Goal: Information Seeking & Learning: Learn about a topic

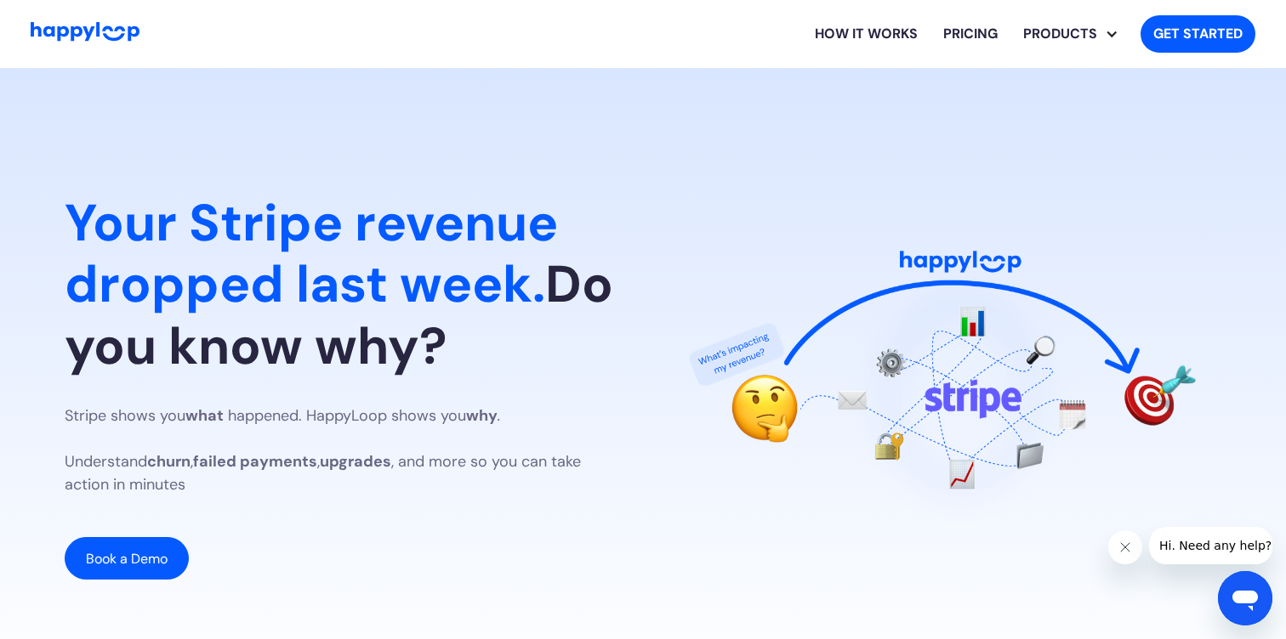
click at [838, 37] on link "How it works" at bounding box center [866, 34] width 128 height 54
click at [972, 41] on link "Pricing" at bounding box center [970, 34] width 80 height 54
click at [1065, 76] on link "SaaS Analyst" at bounding box center [1081, 82] width 116 height 39
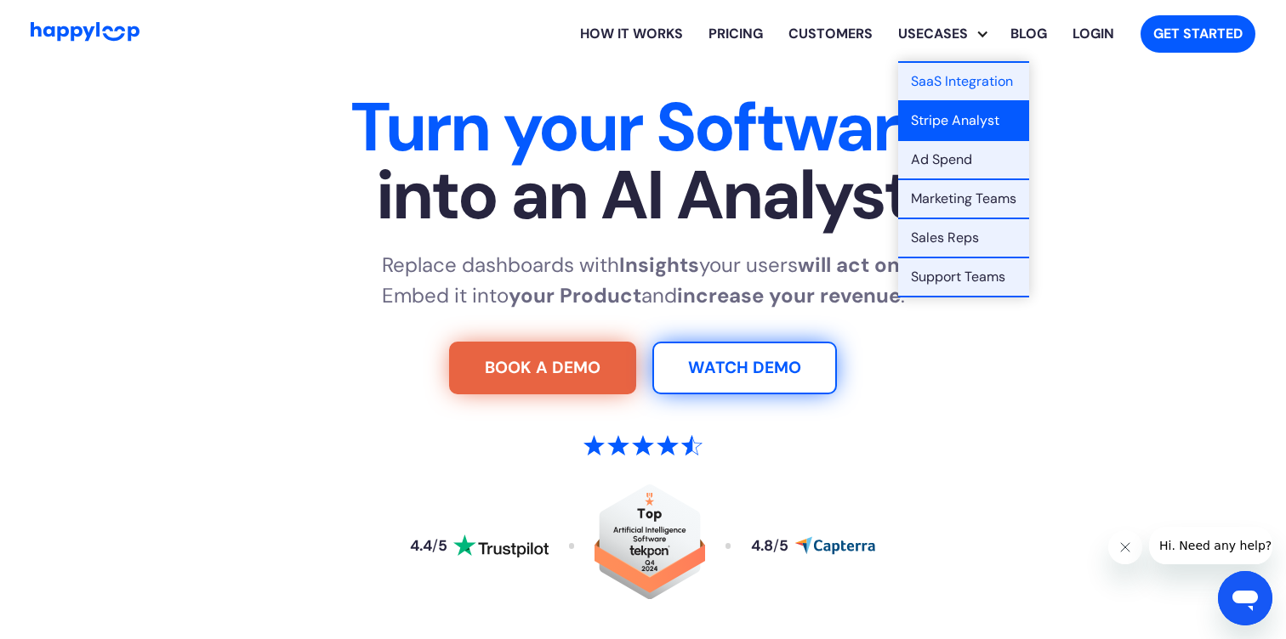
click at [931, 127] on link "Stripe Analyst" at bounding box center [963, 121] width 131 height 39
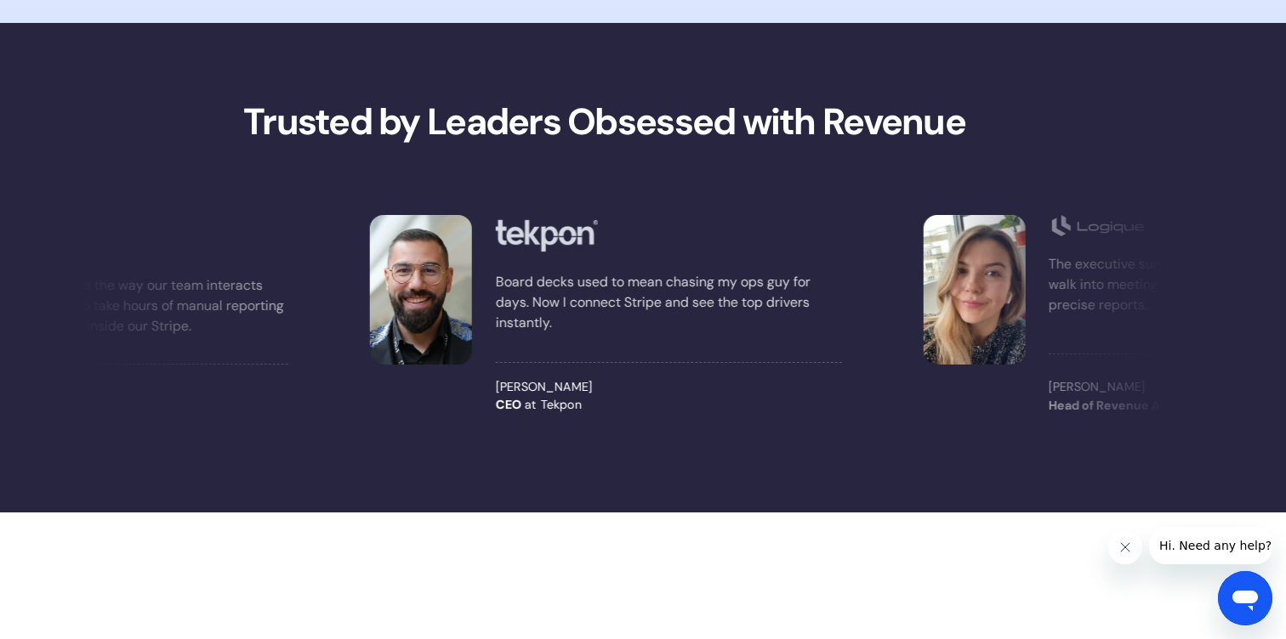
scroll to position [1546, 0]
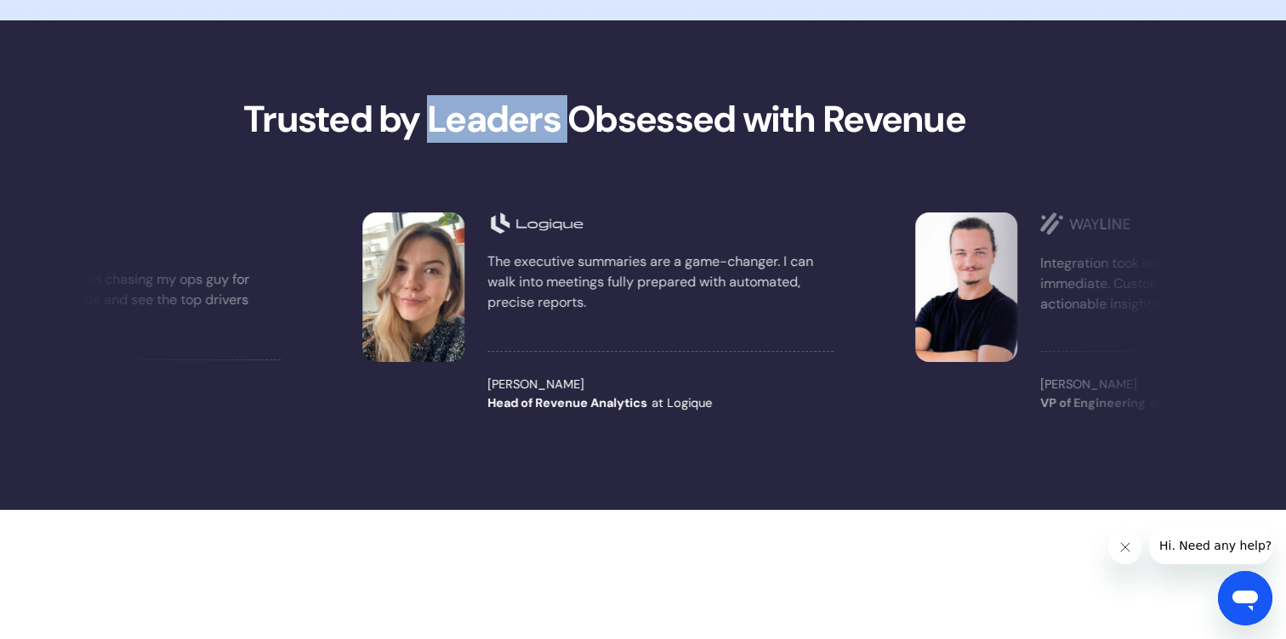
drag, startPoint x: 435, startPoint y: 129, endPoint x: 565, endPoint y: 130, distance: 130.1
click at [565, 130] on strong "Trusted by Leaders Obsessed with Revenue" at bounding box center [604, 119] width 722 height 48
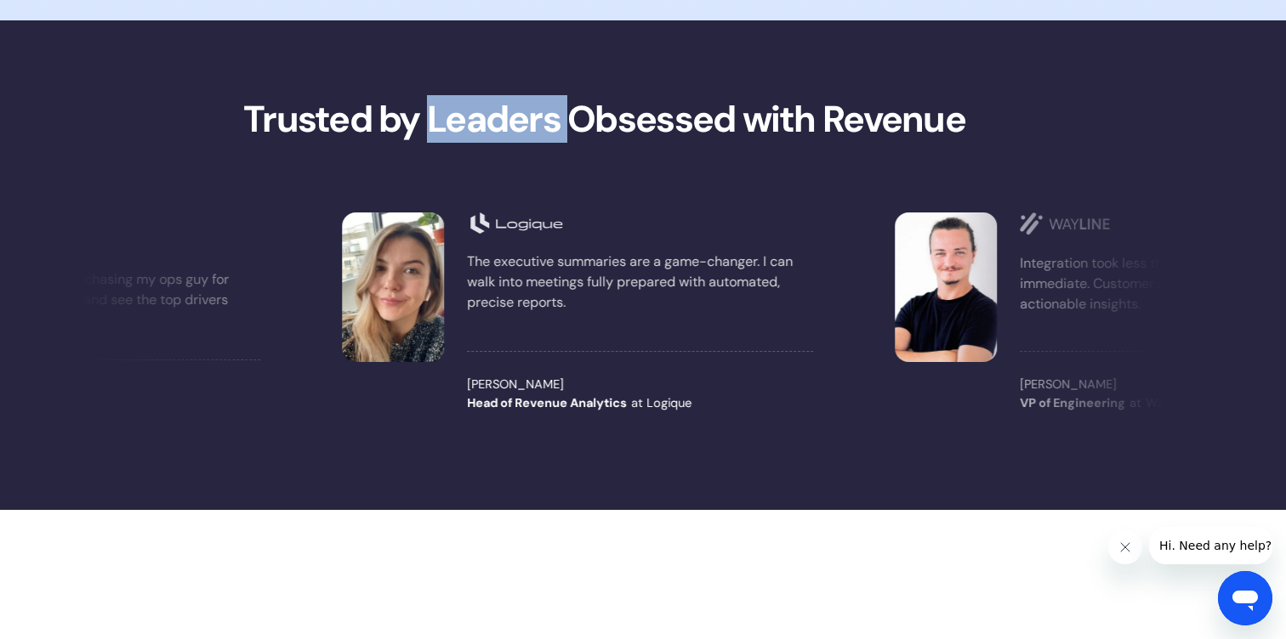
click at [565, 130] on strong "Trusted by Leaders Obsessed with Revenue" at bounding box center [604, 119] width 722 height 48
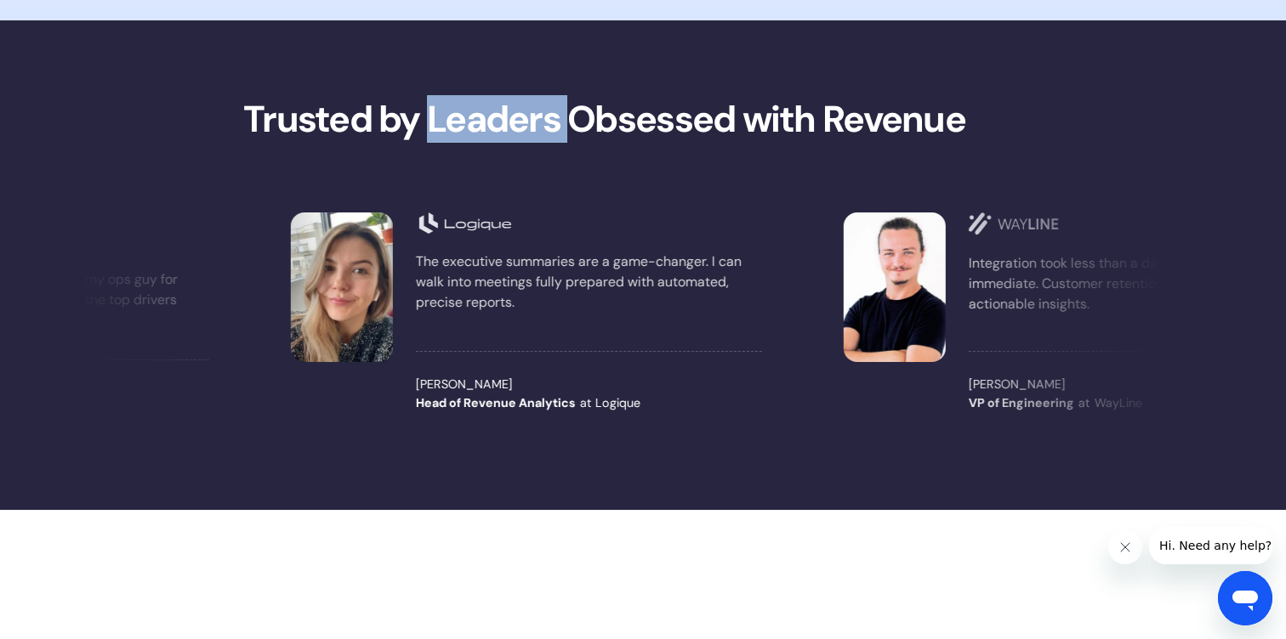
drag, startPoint x: 565, startPoint y: 130, endPoint x: 431, endPoint y: 131, distance: 133.5
click at [431, 131] on strong "Trusted by Leaders Obsessed with Revenue" at bounding box center [604, 119] width 722 height 48
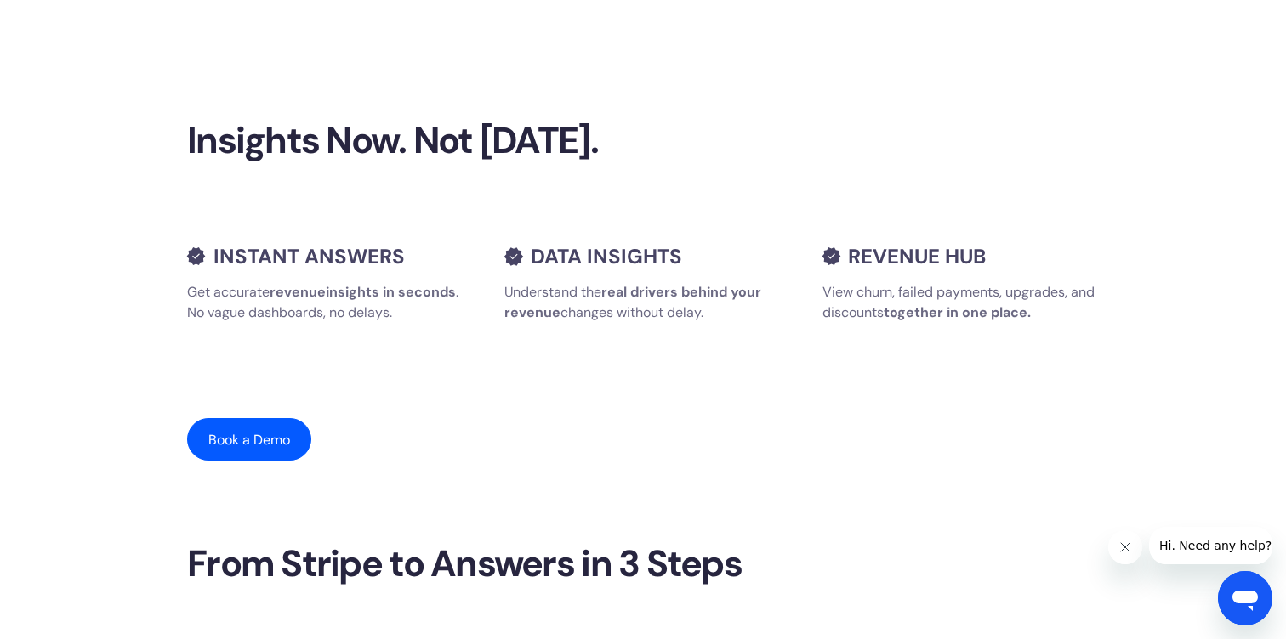
scroll to position [2112, 0]
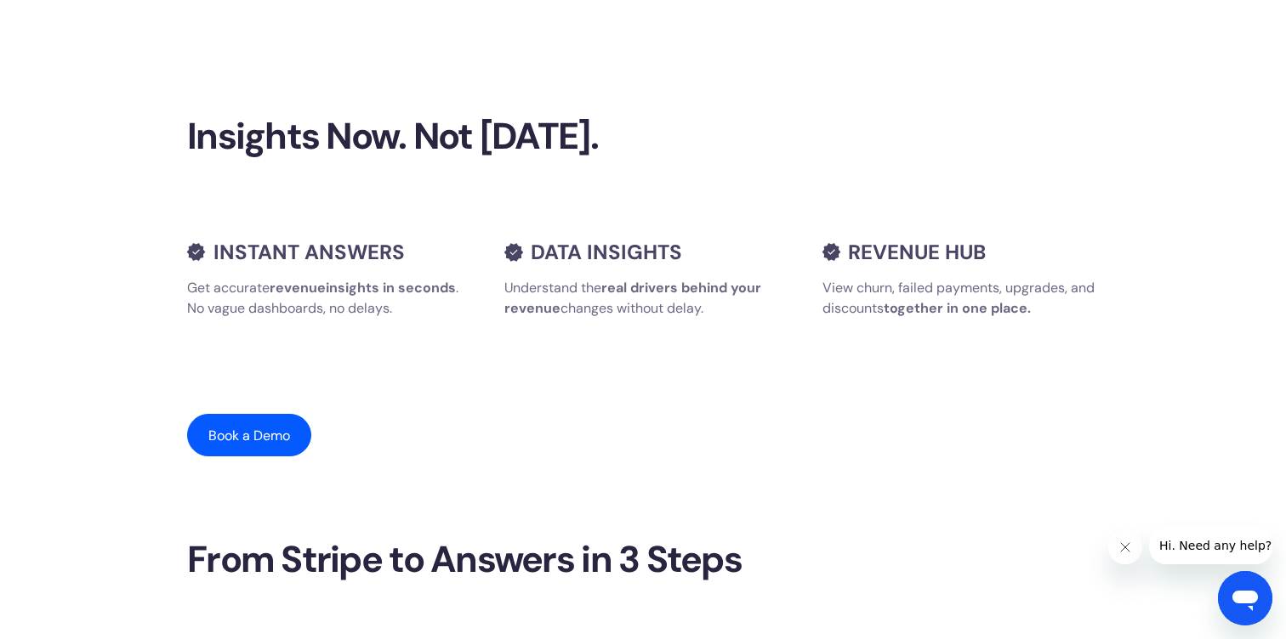
drag, startPoint x: 167, startPoint y: 250, endPoint x: 719, endPoint y: 310, distance: 555.2
click at [719, 310] on section "Insights Now. Not [DATE]. INSTANT ANSWERS Get accurate revenue insights in seco…" at bounding box center [643, 286] width 1157 height 504
click at [719, 310] on p "Understand the real drivers behind your revenue changes without delay." at bounding box center [642, 298] width 276 height 41
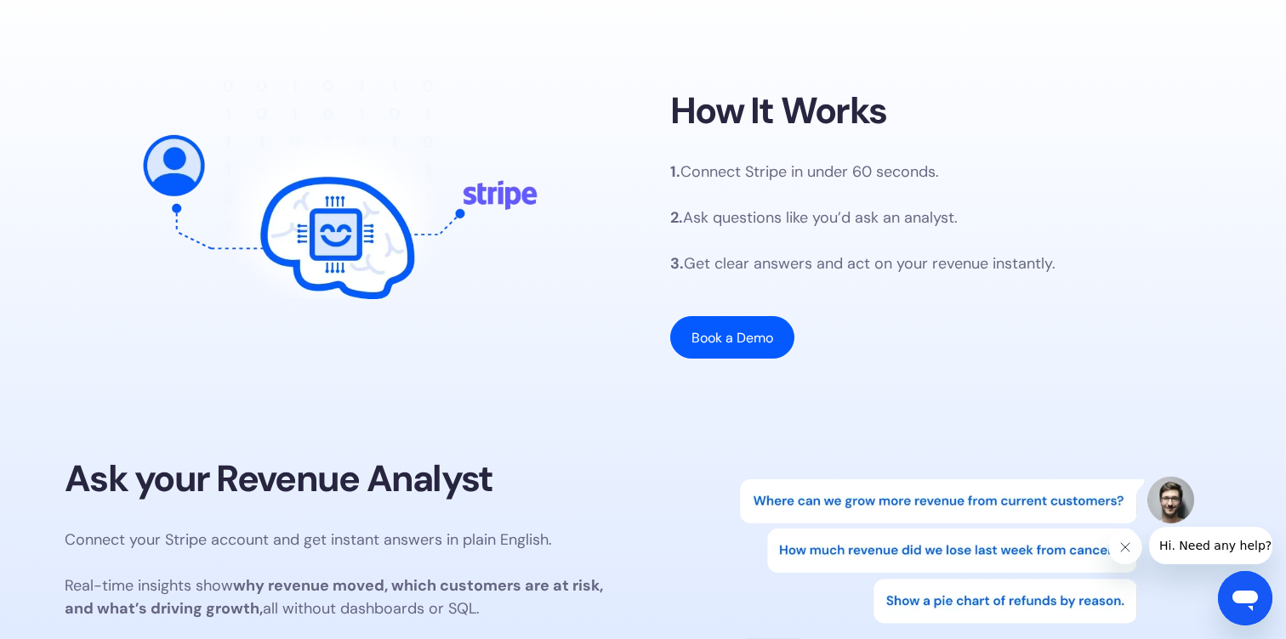
scroll to position [0, 0]
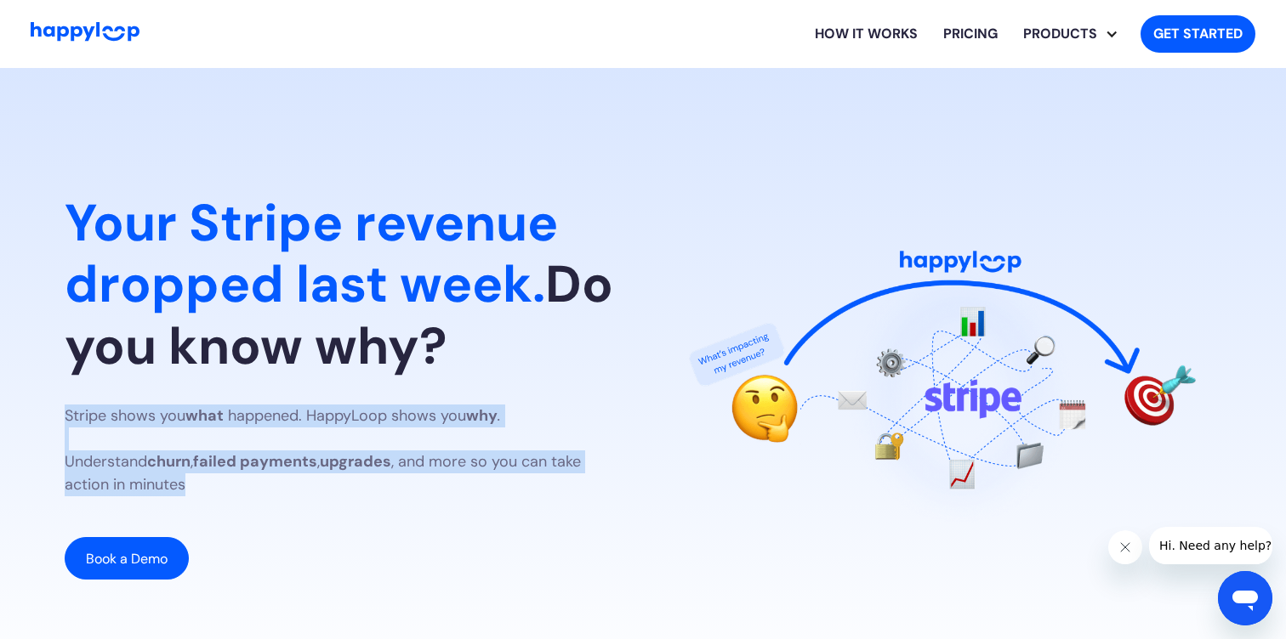
drag, startPoint x: 68, startPoint y: 414, endPoint x: 260, endPoint y: 494, distance: 208.1
click at [260, 494] on p "Stripe shows you what happened. HappyLoop shows you why . Understand churn , fa…" at bounding box center [340, 451] width 551 height 92
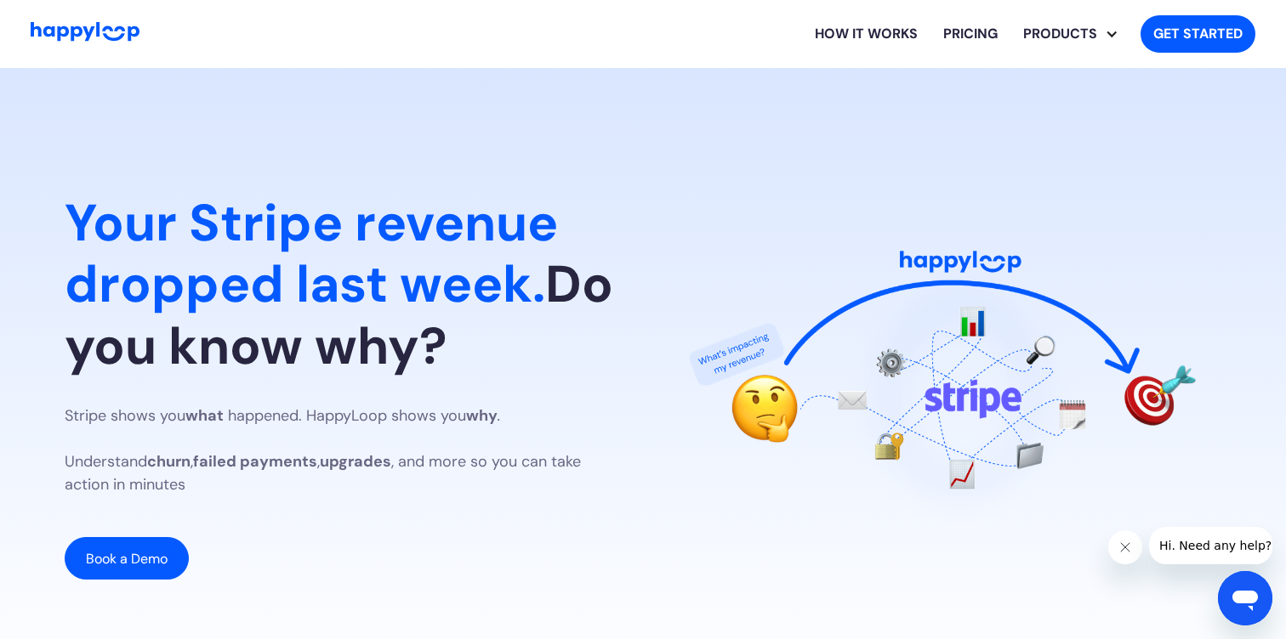
click at [245, 498] on div "Stripe shows you what happened. HappyLoop shows you why . Understand churn , fa…" at bounding box center [340, 492] width 551 height 175
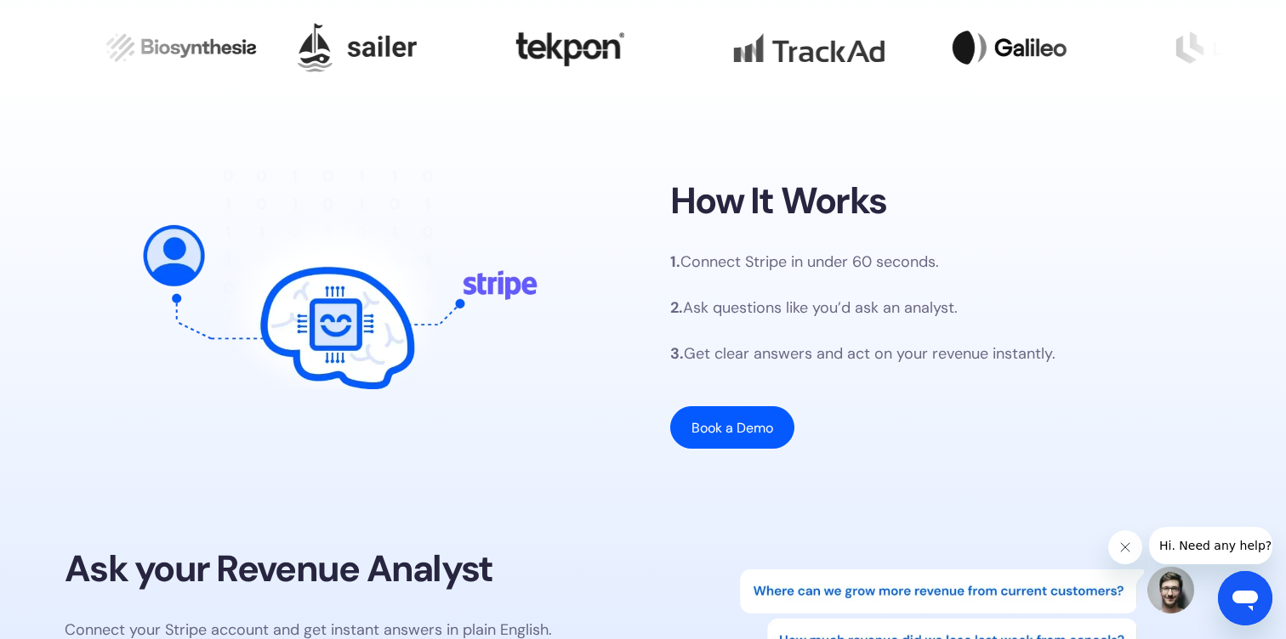
scroll to position [662, 0]
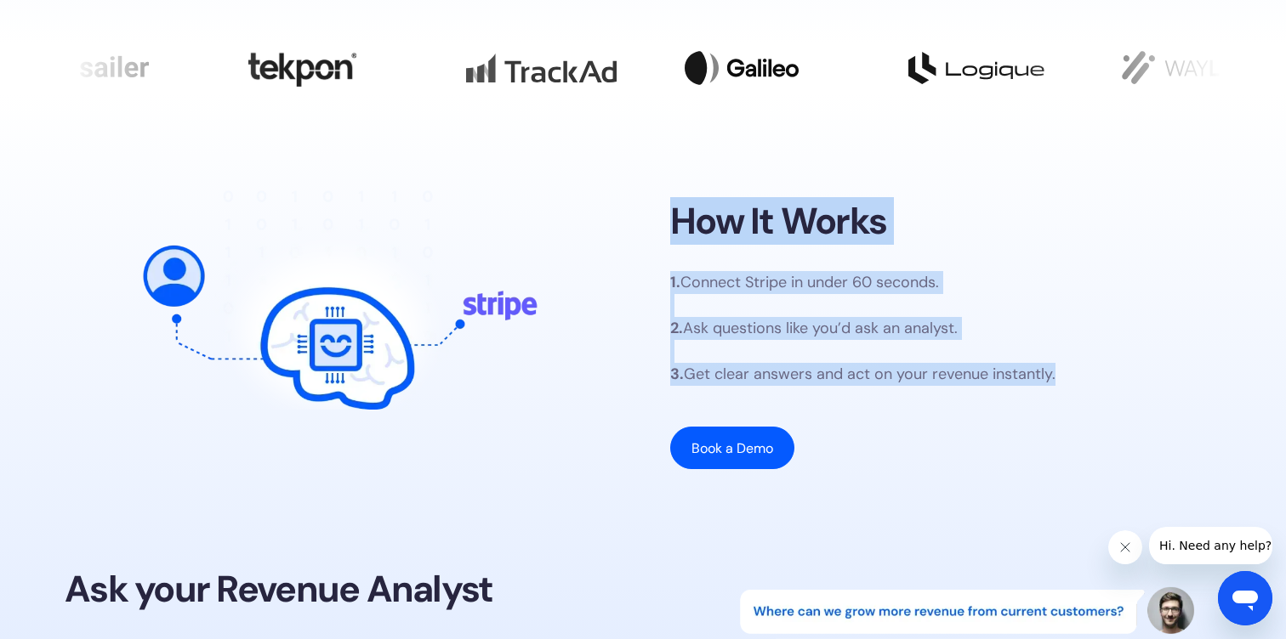
drag, startPoint x: 675, startPoint y: 207, endPoint x: 991, endPoint y: 432, distance: 387.2
click at [991, 432] on div "How It Works 1. Connect Stripe in under 60 seconds. 2. Ask questions like you’d…" at bounding box center [945, 335] width 551 height 270
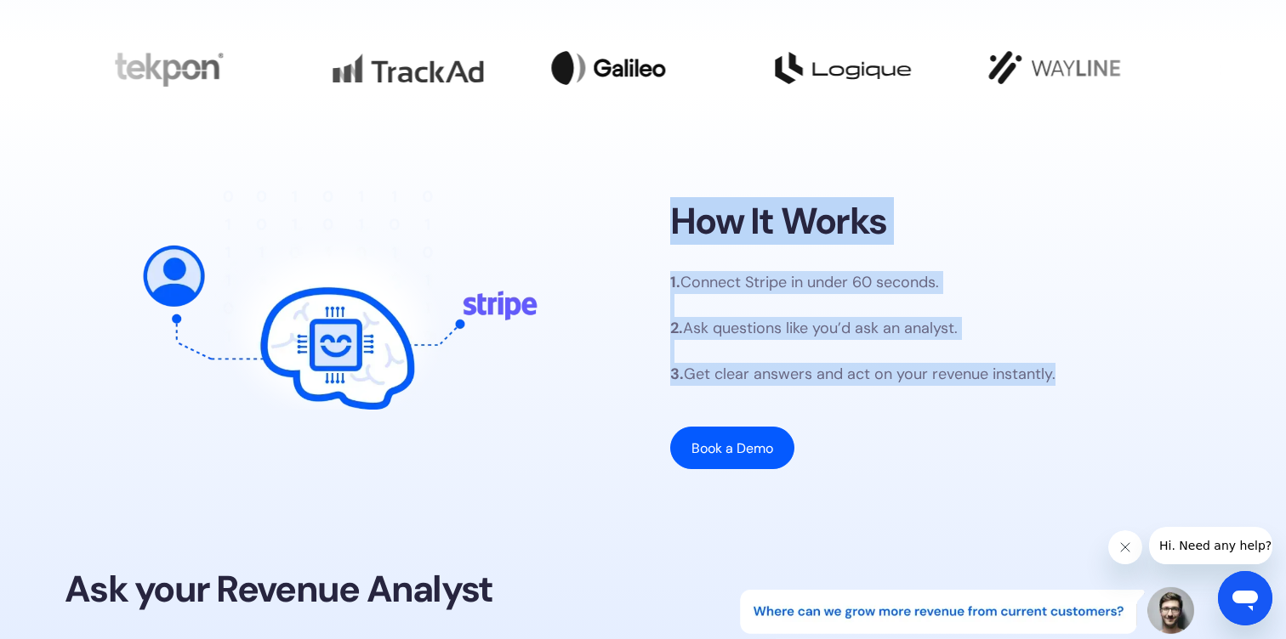
click at [835, 283] on p "1. Connect Stripe in under 60 seconds. 2. Ask questions like you’d ask an analy…" at bounding box center [862, 328] width 385 height 115
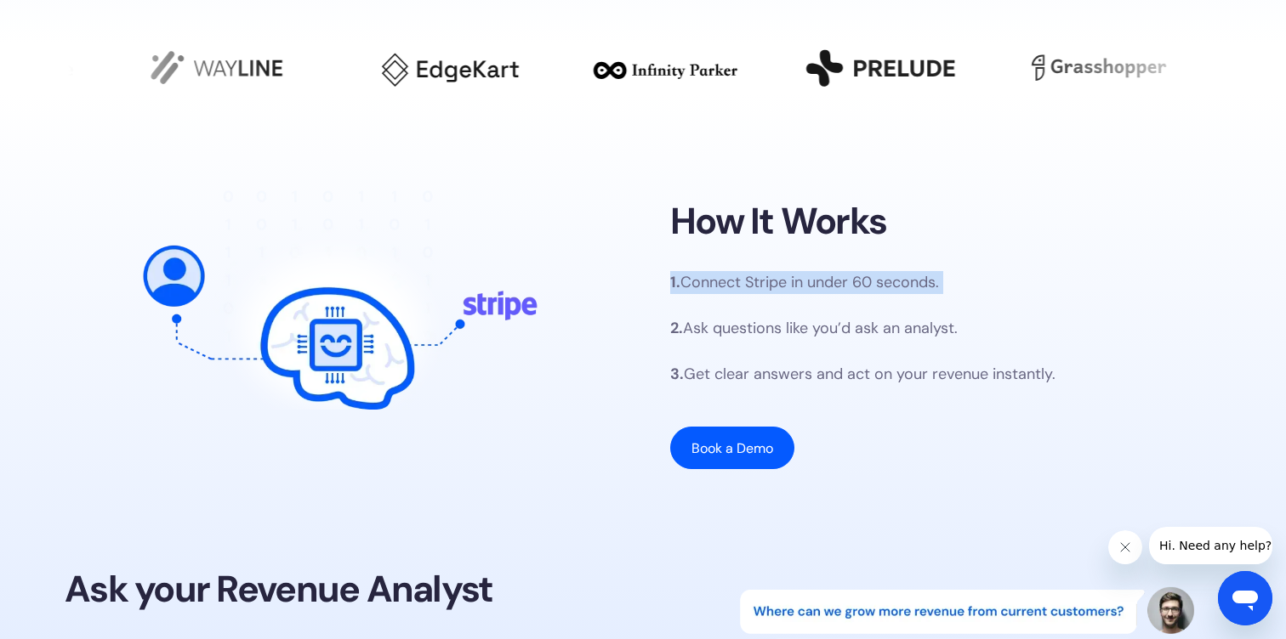
drag, startPoint x: 672, startPoint y: 281, endPoint x: 1083, endPoint y: 301, distance: 412.0
click at [1083, 301] on div "1. Connect Stripe in under 60 seconds. 2. Ask questions like you’d ask an analy…" at bounding box center [945, 370] width 551 height 198
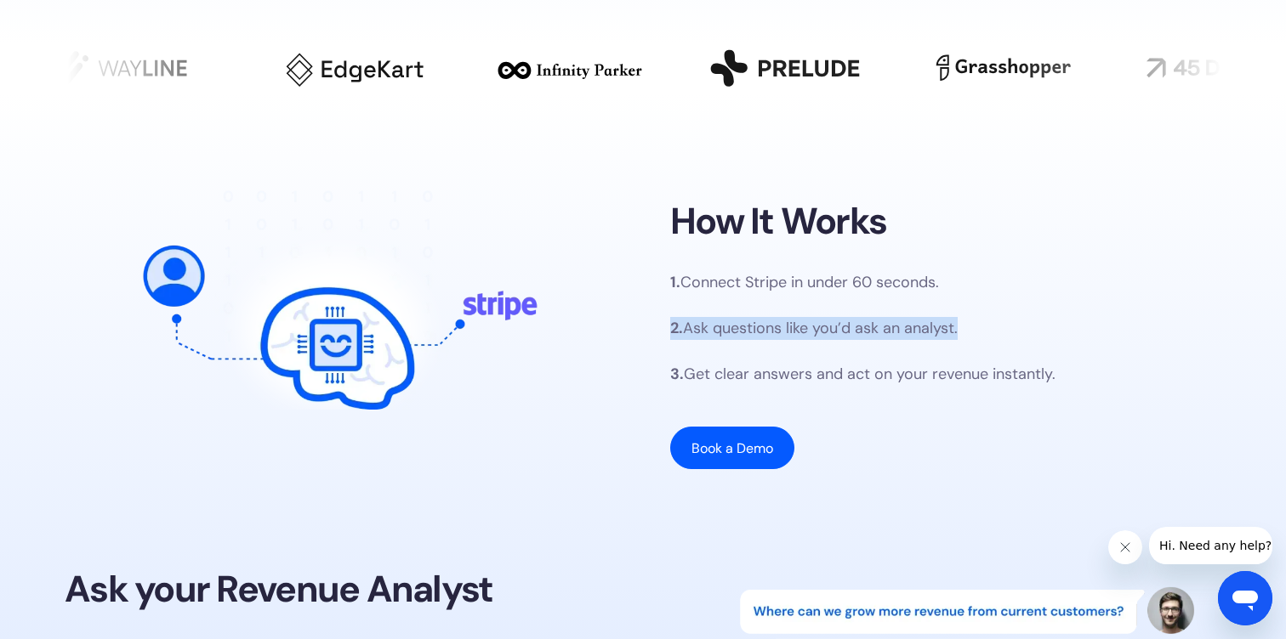
drag, startPoint x: 645, startPoint y: 338, endPoint x: 1037, endPoint y: 338, distance: 392.0
click at [1037, 338] on div "How It Works 1. Connect Stripe in under 60 seconds. 2. Ask questions like you’d…" at bounding box center [643, 335] width 1156 height 304
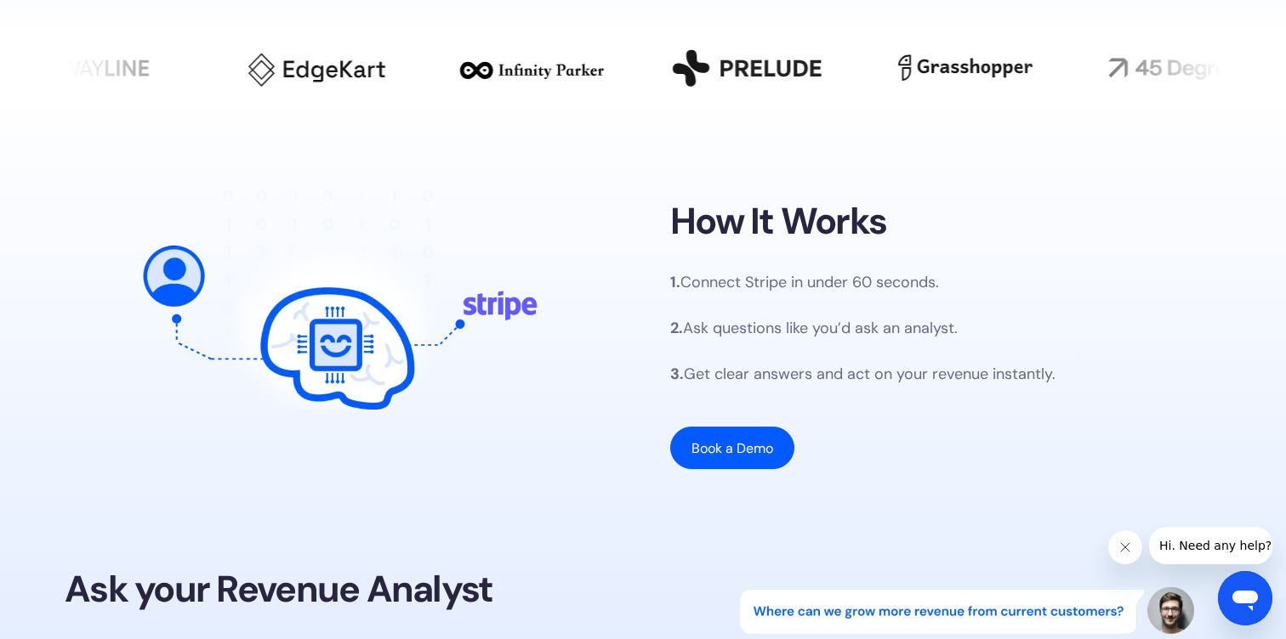
click at [748, 346] on p "1. Connect Stripe in under 60 seconds. 2. Ask questions like you’d ask an analy…" at bounding box center [862, 328] width 385 height 115
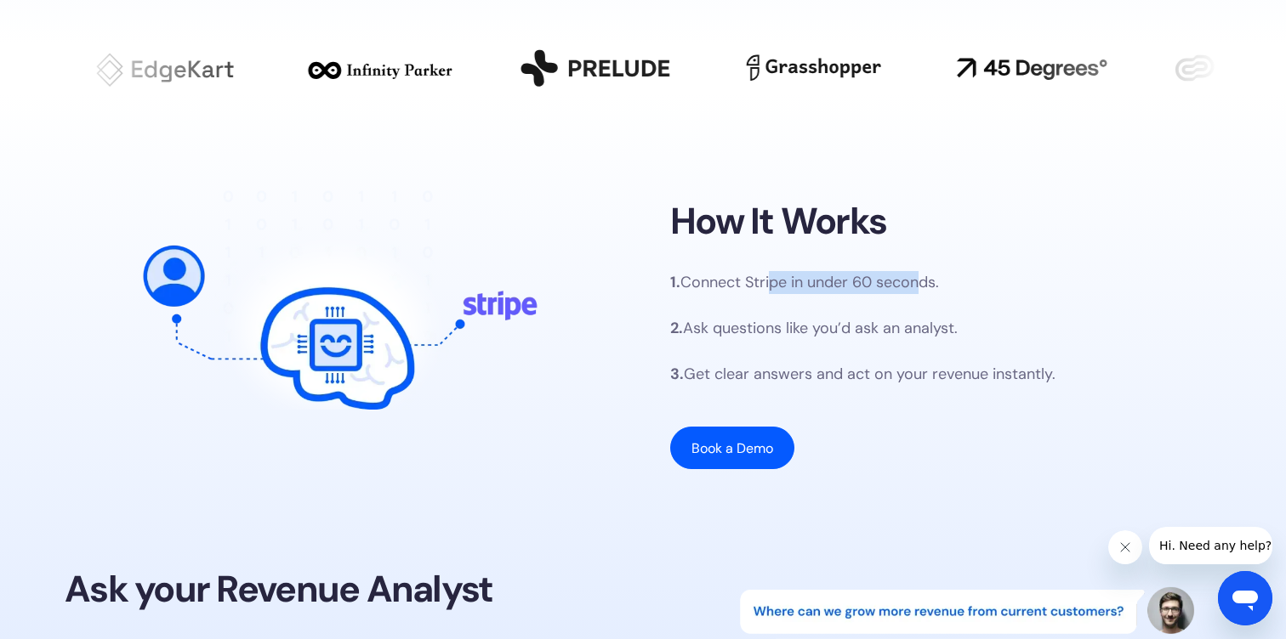
drag, startPoint x: 774, startPoint y: 275, endPoint x: 923, endPoint y: 293, distance: 150.8
click at [923, 293] on p "1. Connect Stripe in under 60 seconds. 2. Ask questions like you’d ask an analy…" at bounding box center [862, 328] width 385 height 115
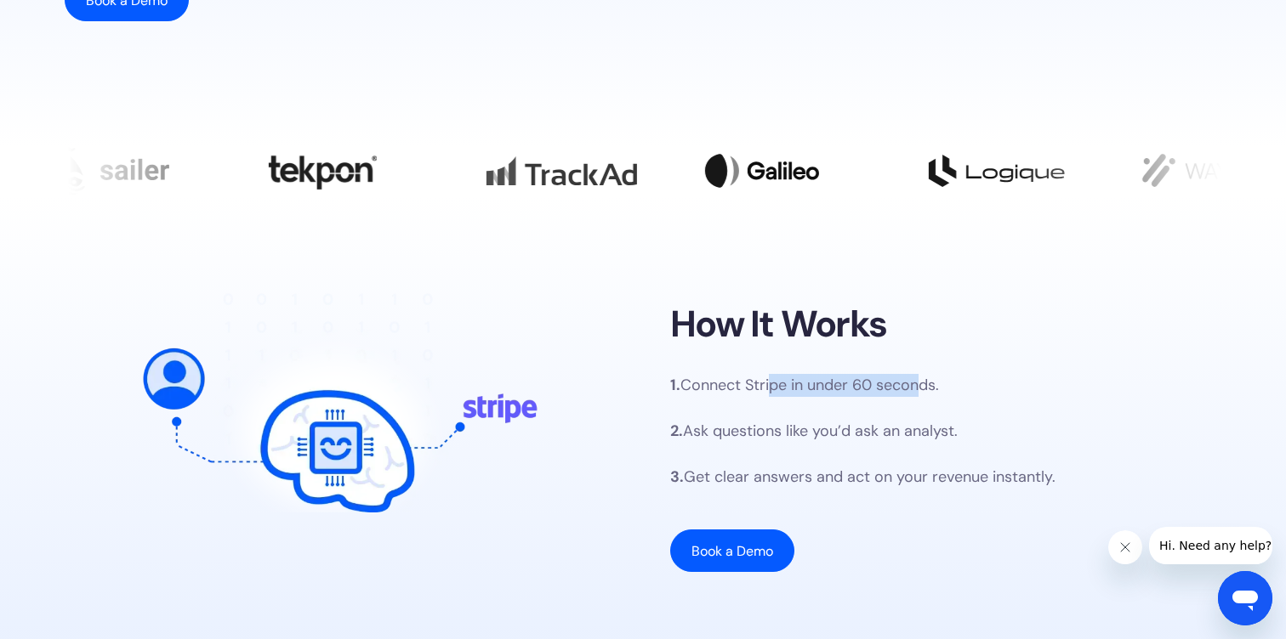
scroll to position [582, 0]
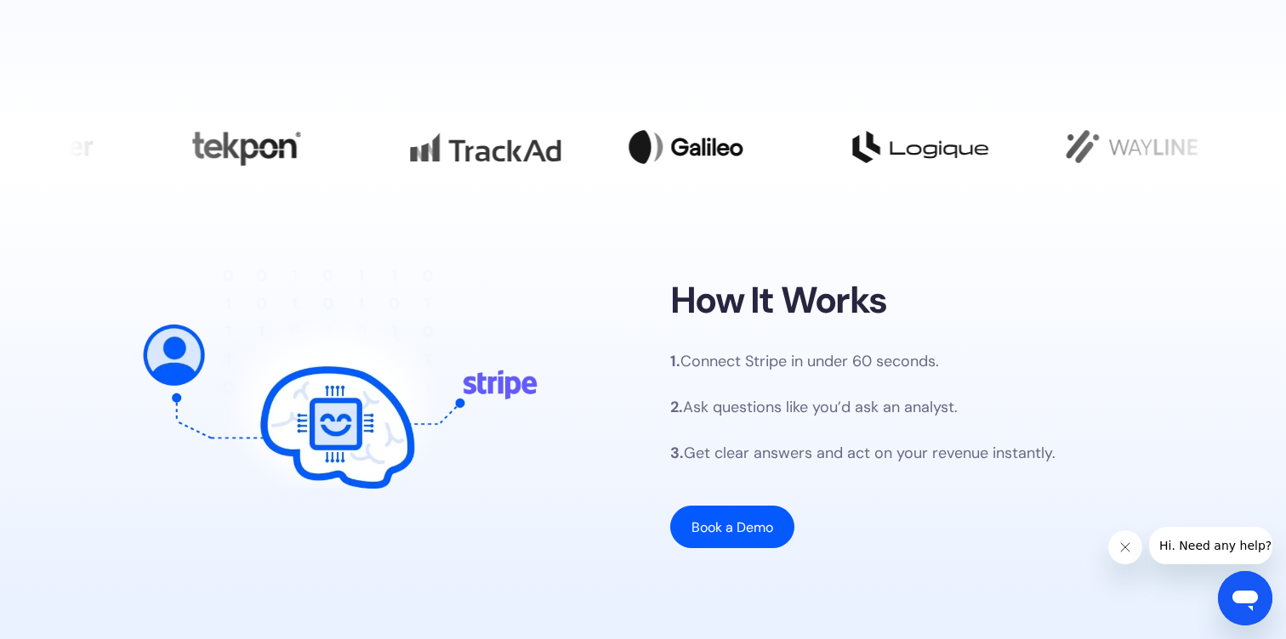
click at [707, 421] on p "1. Connect Stripe in under 60 seconds. 2. Ask questions like you’d ask an analy…" at bounding box center [862, 407] width 385 height 115
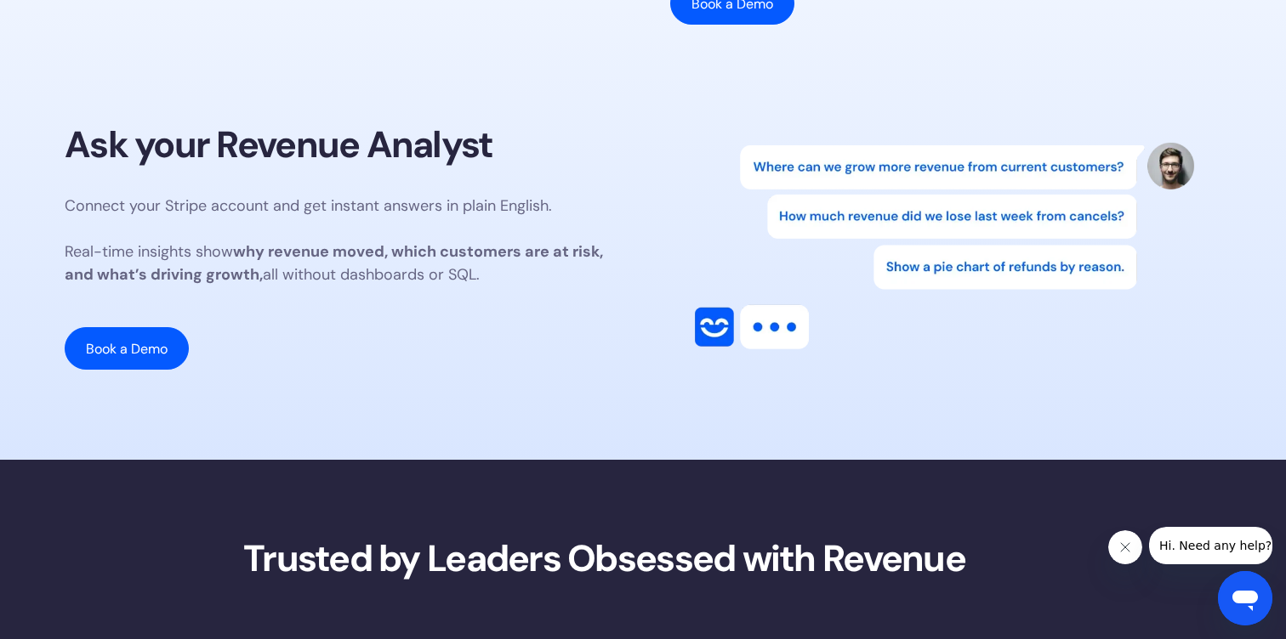
scroll to position [1107, 0]
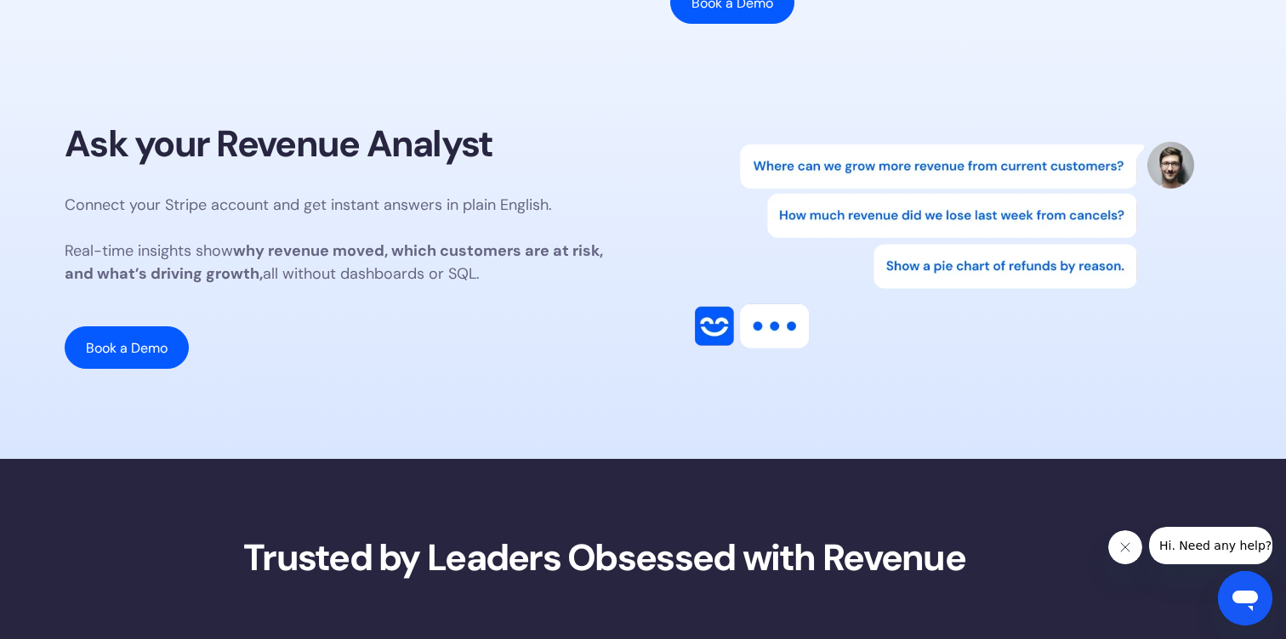
drag, startPoint x: 514, startPoint y: 273, endPoint x: 129, endPoint y: 173, distance: 398.1
click at [129, 173] on div "Ask your Revenue Analyst Connect your Stripe account and get instant answers in…" at bounding box center [340, 245] width 551 height 247
click at [243, 303] on div "Connect your Stripe account and get instant answers in plain English. ‍ Real-ti…" at bounding box center [340, 281] width 551 height 175
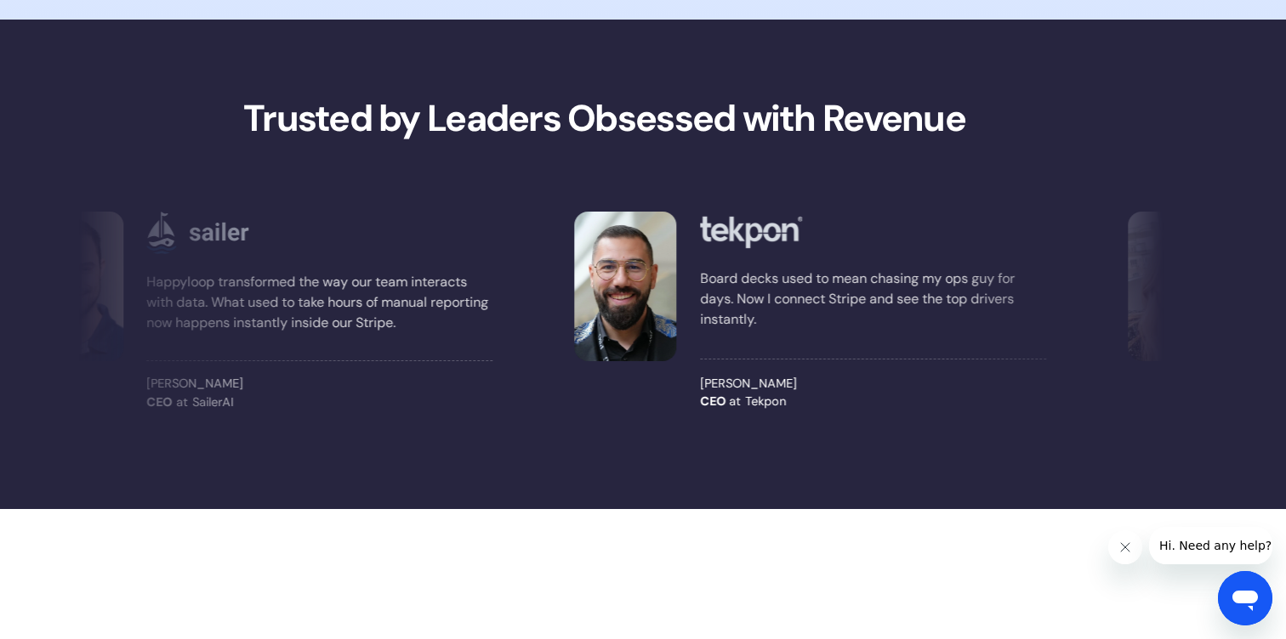
scroll to position [1575, 0]
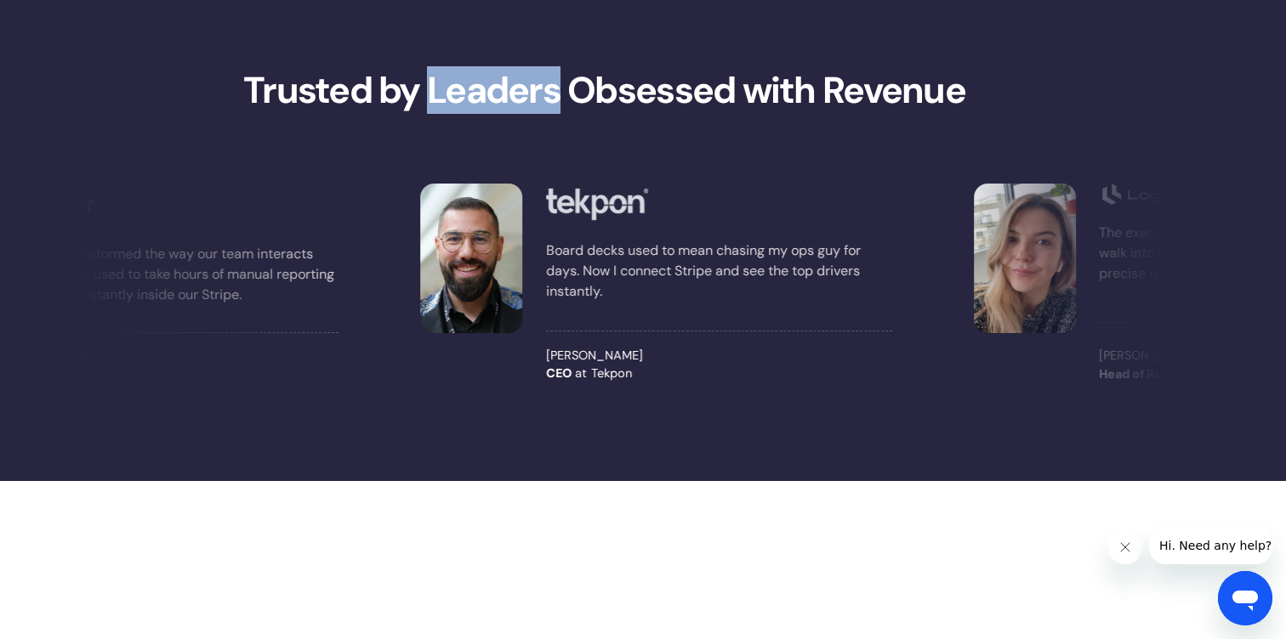
drag, startPoint x: 431, startPoint y: 88, endPoint x: 557, endPoint y: 88, distance: 125.9
click at [557, 88] on strong "Trusted by Leaders Obsessed with Revenue" at bounding box center [604, 90] width 722 height 48
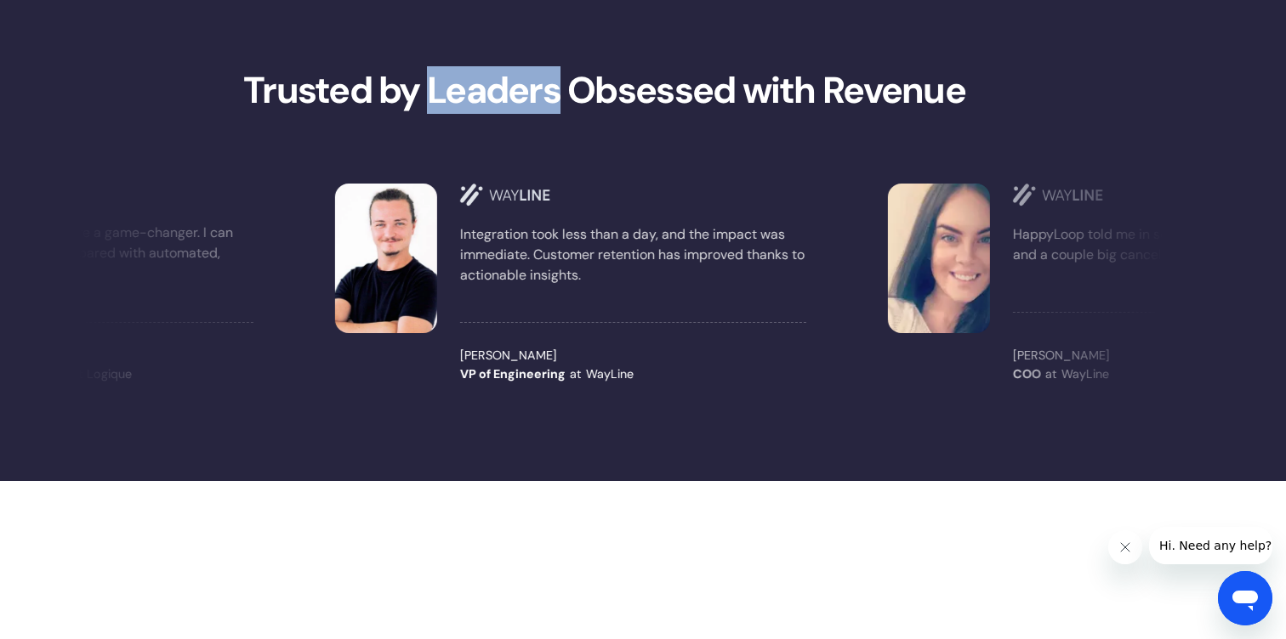
click at [554, 91] on strong "Trusted by Leaders Obsessed with Revenue" at bounding box center [604, 90] width 722 height 48
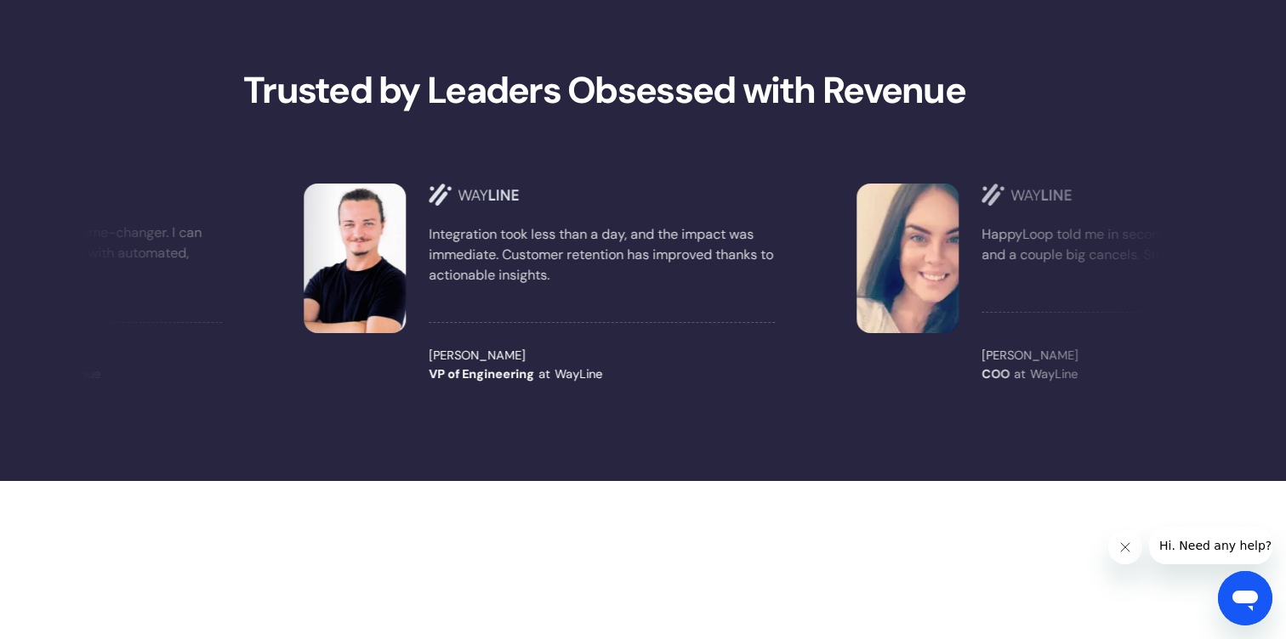
click at [457, 94] on strong "Trusted by Leaders Obsessed with Revenue" at bounding box center [604, 90] width 722 height 48
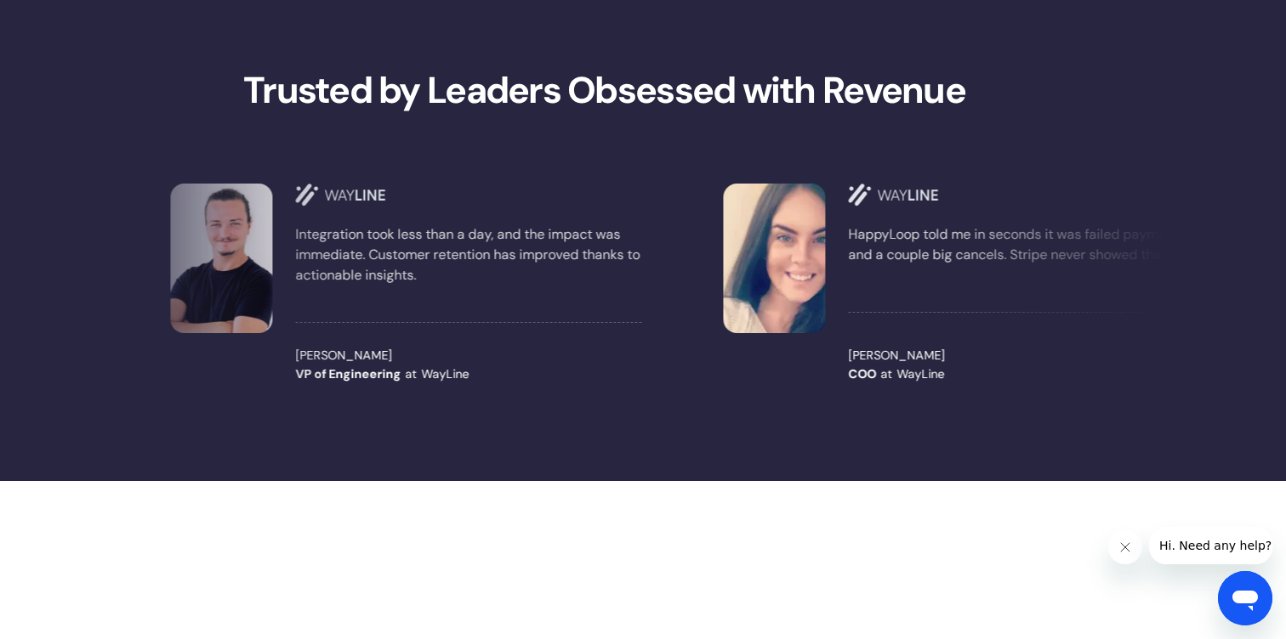
click at [450, 105] on strong "Trusted by Leaders Obsessed with Revenue" at bounding box center [604, 90] width 722 height 48
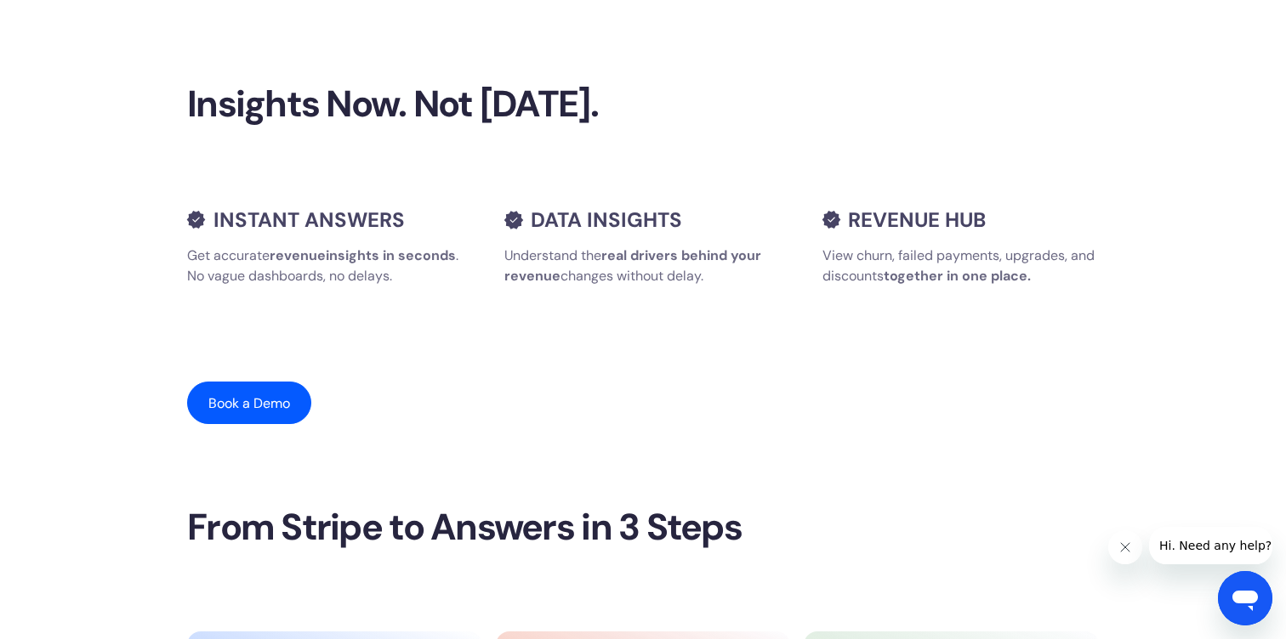
scroll to position [2169, 0]
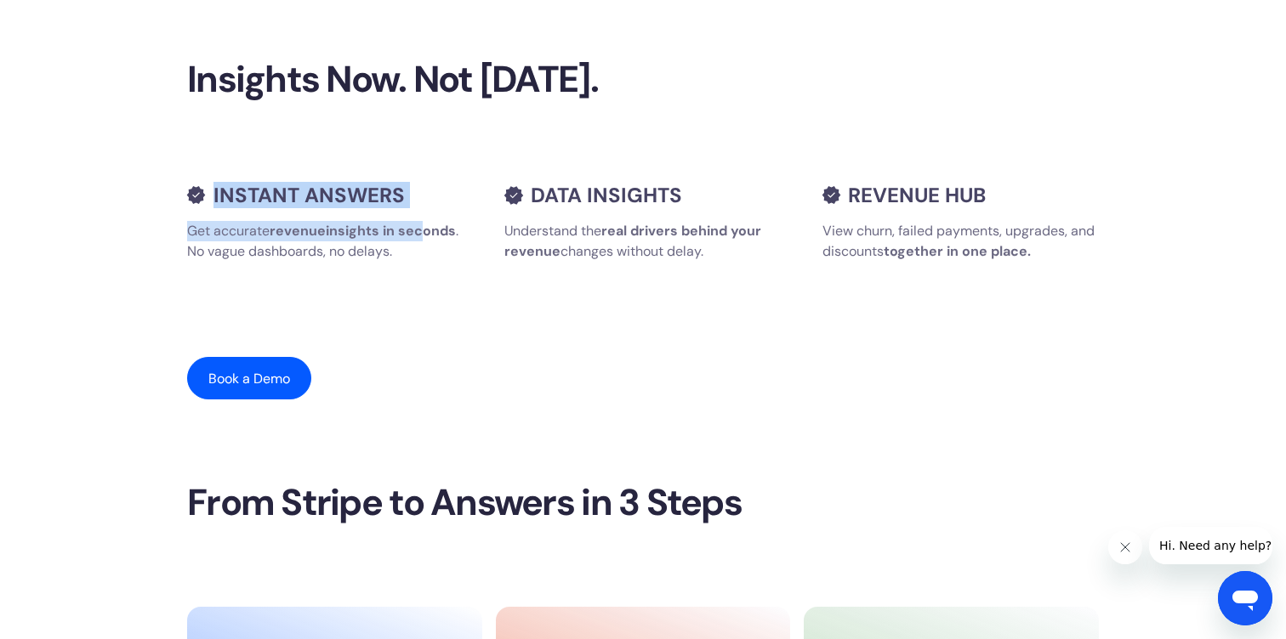
drag, startPoint x: 213, startPoint y: 190, endPoint x: 413, endPoint y: 227, distance: 203.1
click at [413, 227] on div "INSTANT ANSWERS Get accurate revenue insights in seconds . No vague dashboards,…" at bounding box center [325, 230] width 276 height 93
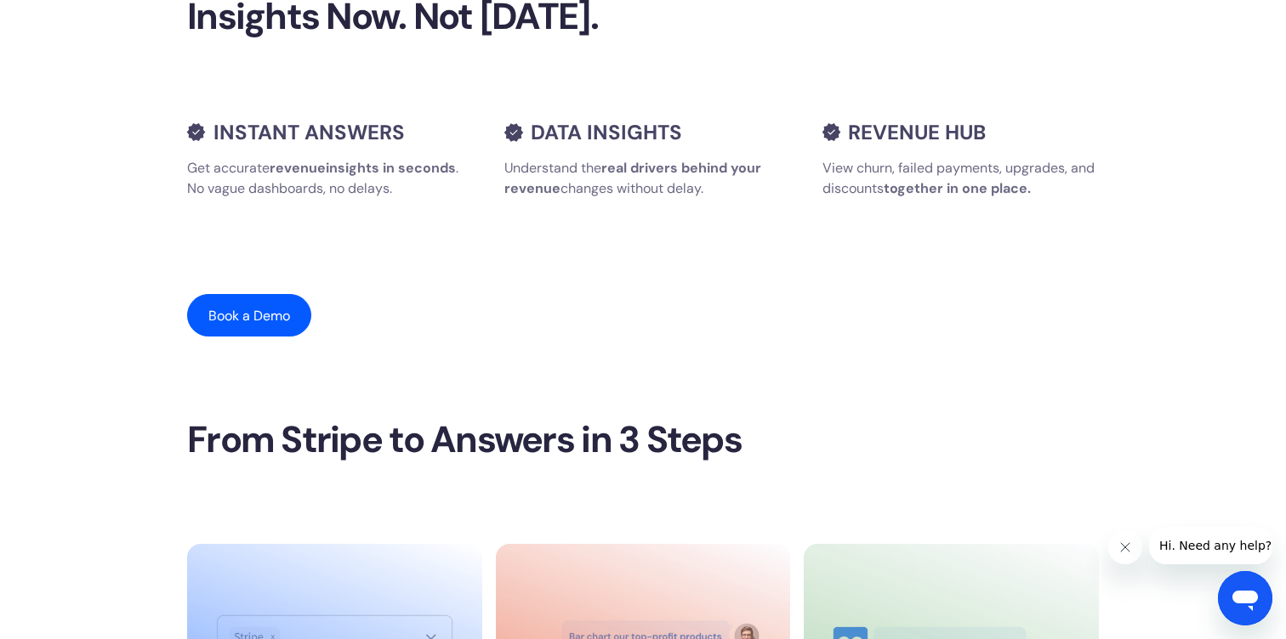
click at [413, 227] on div "Insights Now. Not in 6 Months. INSTANT ANSWERS Get accurate revenue insights in…" at bounding box center [643, 166] width 912 height 343
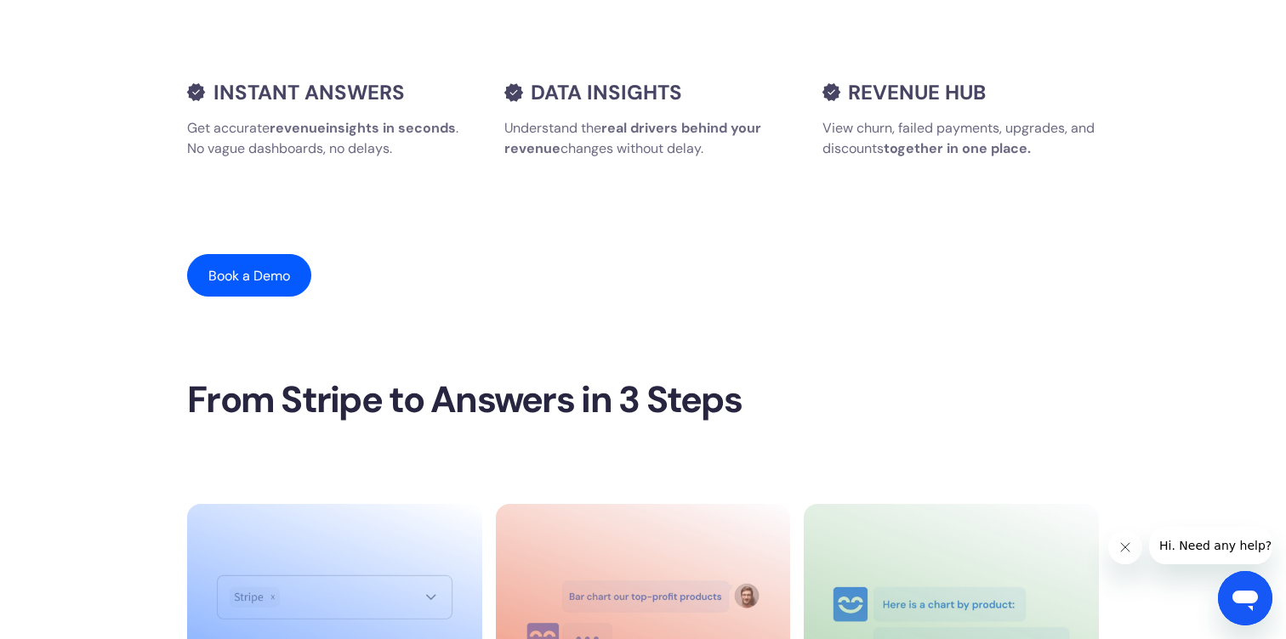
scroll to position [2274, 0]
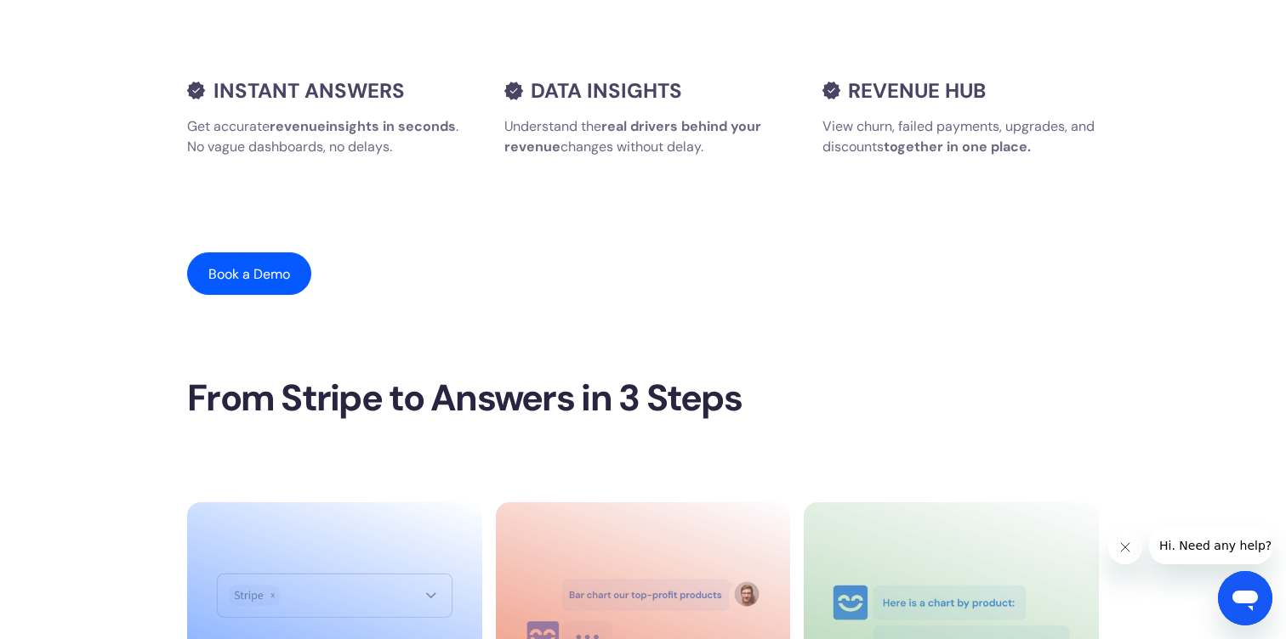
drag, startPoint x: 235, startPoint y: 178, endPoint x: 440, endPoint y: 196, distance: 206.6
click at [440, 196] on section "Insights Now. Not in 6 Months. INSTANT ANSWERS Get accurate revenue insights in…" at bounding box center [643, 124] width 1157 height 504
drag, startPoint x: 503, startPoint y: 278, endPoint x: 636, endPoint y: 332, distance: 143.4
click at [636, 332] on section "Insights Now. Not in 6 Months. INSTANT ANSWERS Get accurate revenue insights in…" at bounding box center [643, 124] width 1157 height 504
drag, startPoint x: 848, startPoint y: 341, endPoint x: 776, endPoint y: 367, distance: 76.1
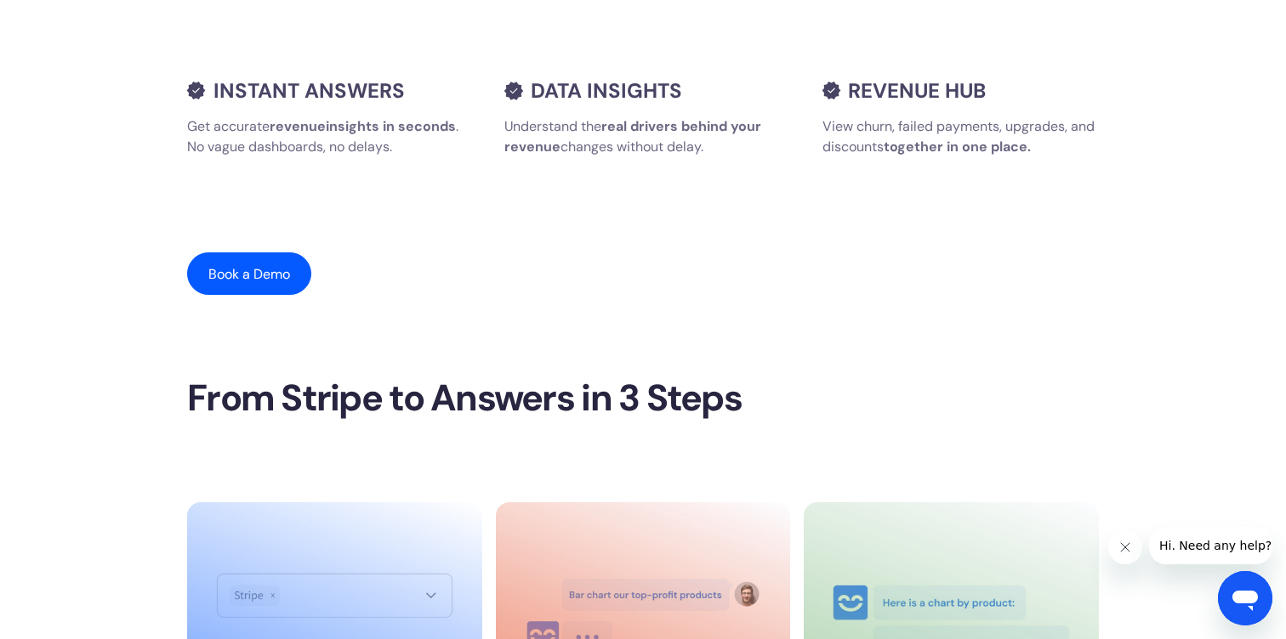
click at [776, 367] on section "Insights Now. Not in 6 Months. INSTANT ANSWERS Get accurate revenue insights in…" at bounding box center [643, 124] width 1157 height 504
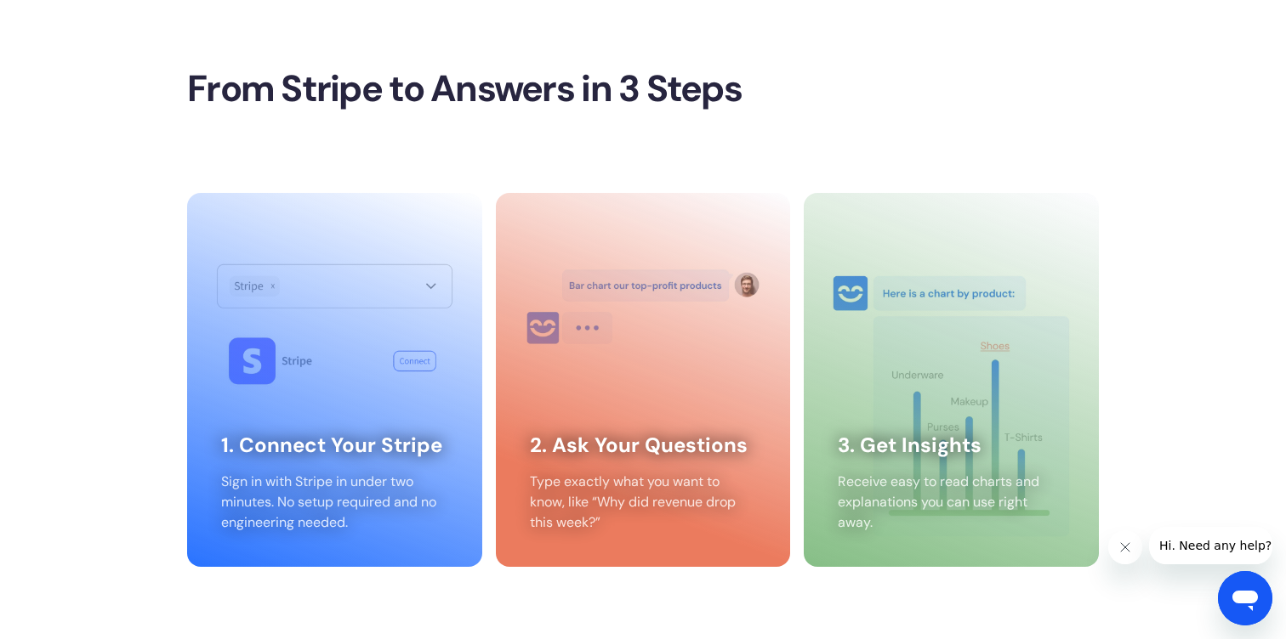
scroll to position [2642, 0]
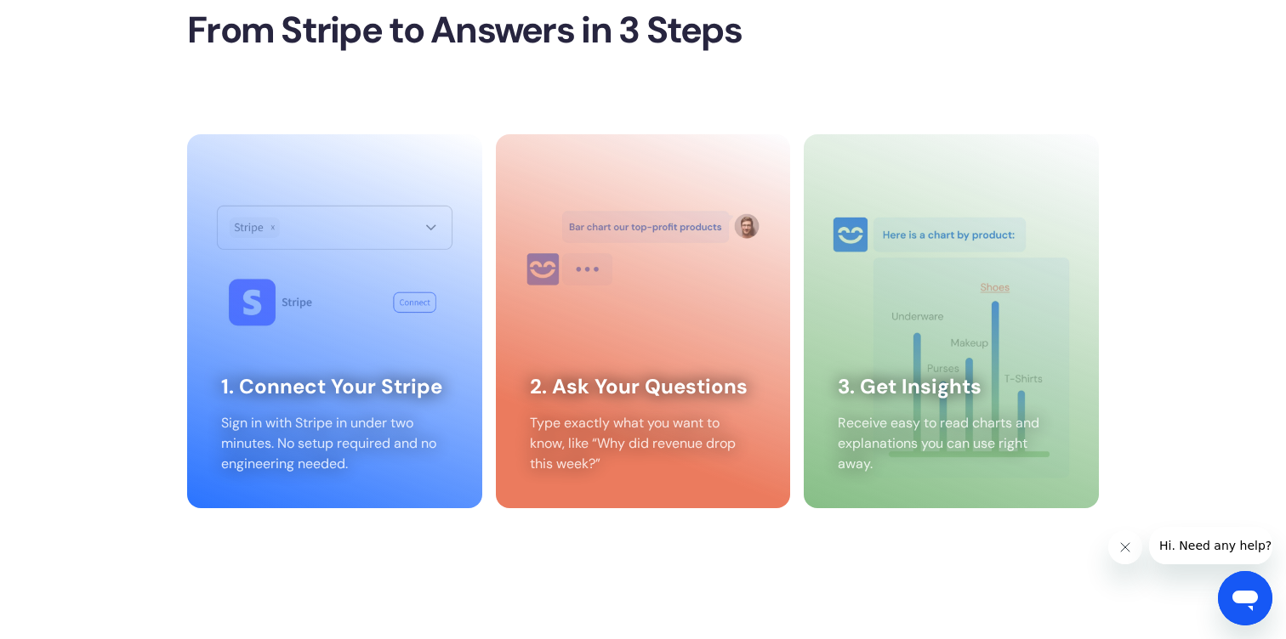
click at [321, 532] on section "Insights Now. Not in 6 Months. INSTANT ANSWERS Get accurate revenue insights in…" at bounding box center [643, 6] width 1286 height 1185
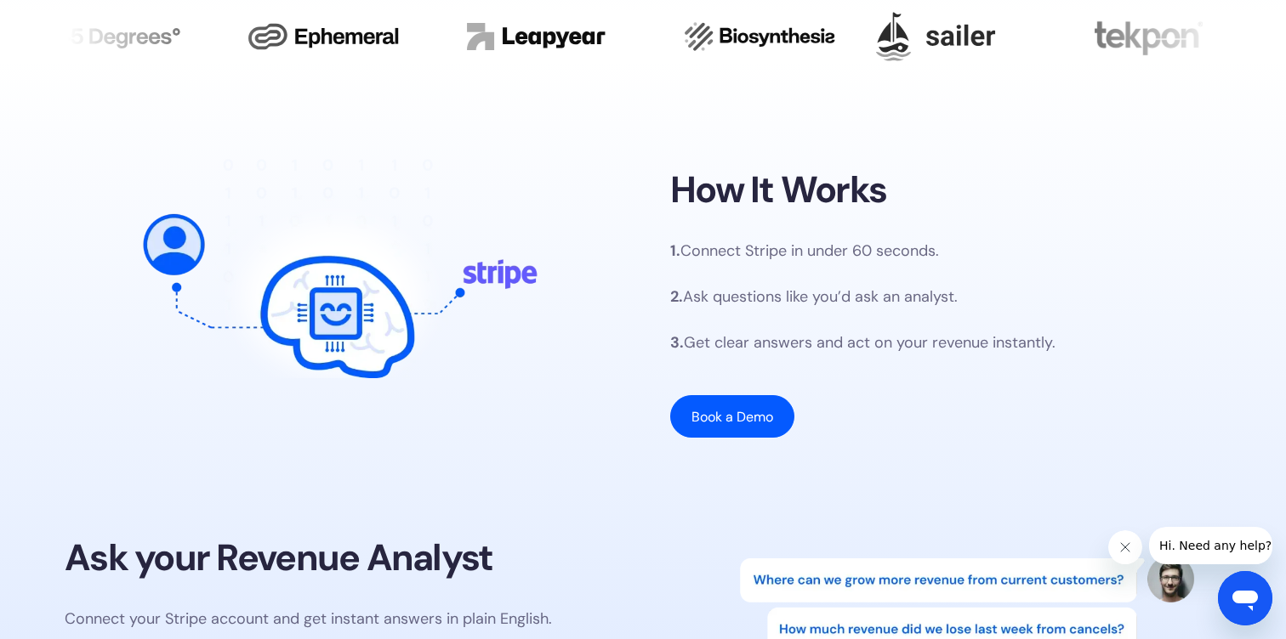
scroll to position [777, 0]
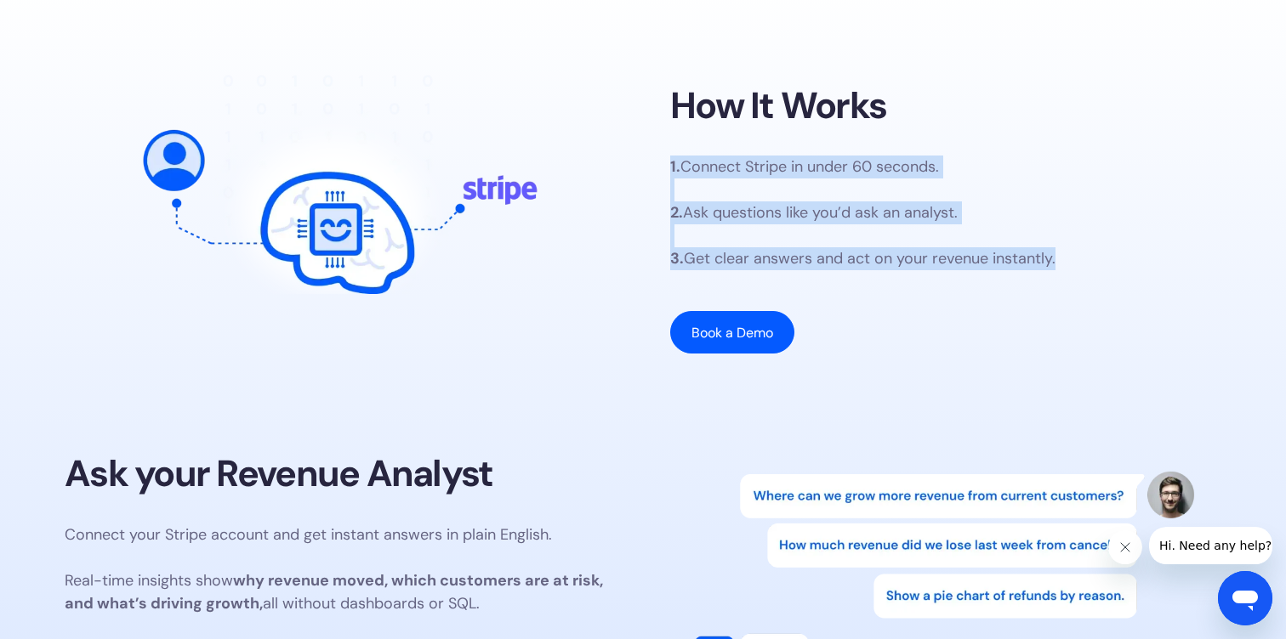
drag, startPoint x: 655, startPoint y: 162, endPoint x: 1165, endPoint y: 291, distance: 526.1
click at [1165, 291] on div "How It Works 1. Connect Stripe in under 60 seconds. 2. Ask questions like you’d…" at bounding box center [643, 219] width 1156 height 304
click at [716, 167] on p "1. Connect Stripe in under 60 seconds. 2. Ask questions like you’d ask an analy…" at bounding box center [862, 213] width 385 height 115
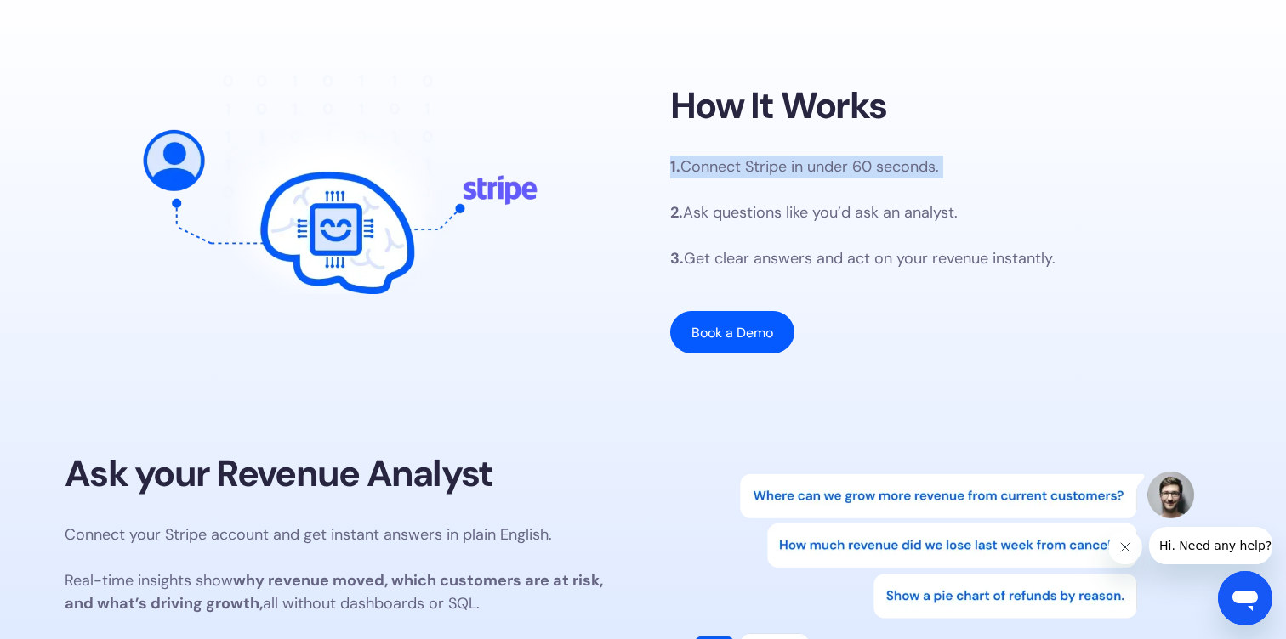
drag, startPoint x: 667, startPoint y: 164, endPoint x: 986, endPoint y: 196, distance: 320.5
click at [986, 196] on div "How It Works 1. Connect Stripe in under 60 seconds. 2. Ask questions like you’d…" at bounding box center [643, 219] width 1156 height 304
click at [836, 191] on p "1. Connect Stripe in under 60 seconds. 2. Ask questions like you’d ask an analy…" at bounding box center [862, 213] width 385 height 115
drag, startPoint x: 663, startPoint y: 177, endPoint x: 980, endPoint y: 153, distance: 318.1
click at [980, 153] on div "How It Works 1. Connect Stripe in under 60 seconds. 2. Ask questions like you’d…" at bounding box center [643, 219] width 1156 height 304
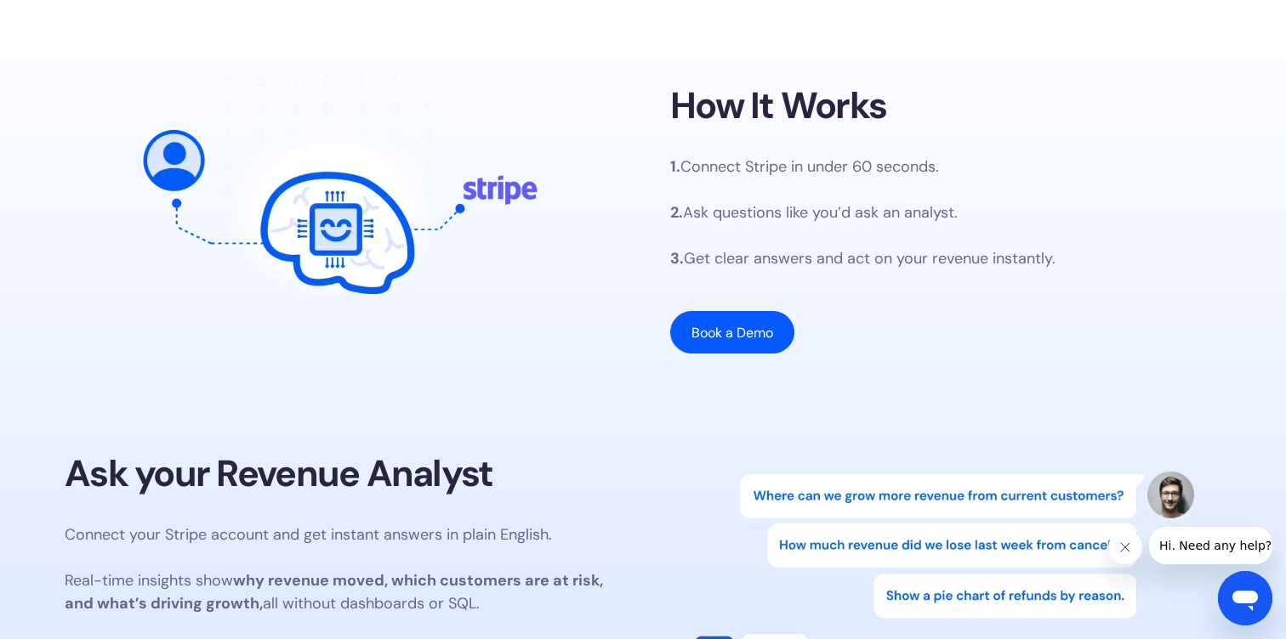
click at [983, 166] on p "1. Connect Stripe in under 60 seconds. 2. Ask questions like you’d ask an analy…" at bounding box center [862, 213] width 385 height 115
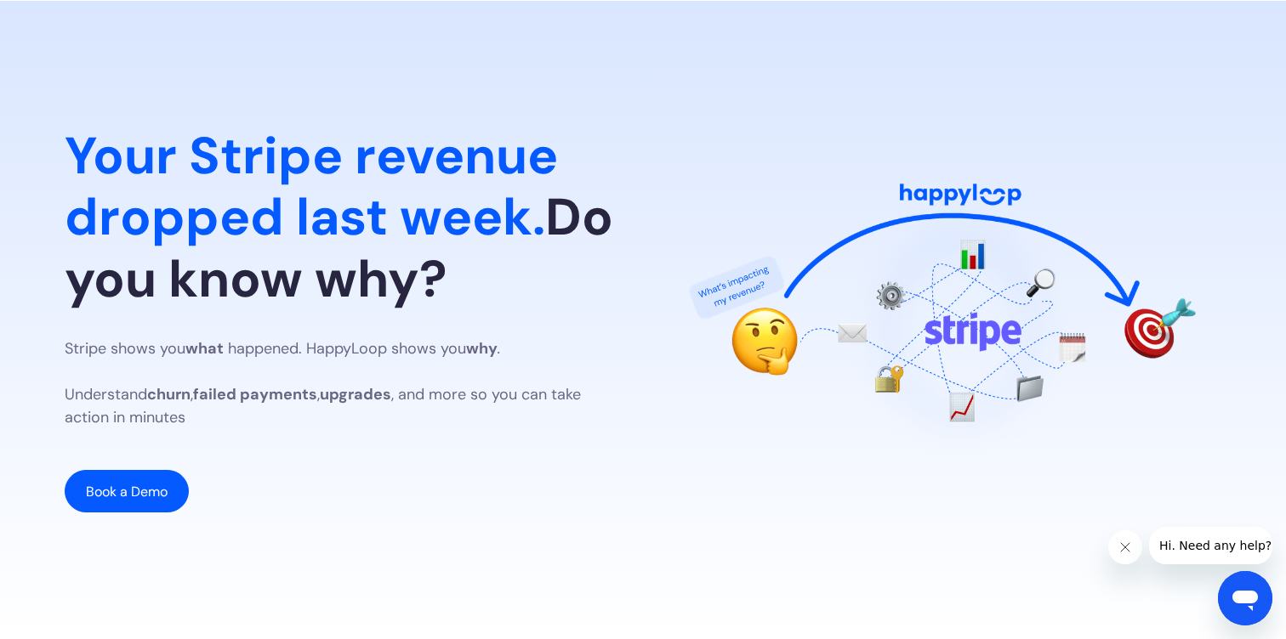
scroll to position [0, 0]
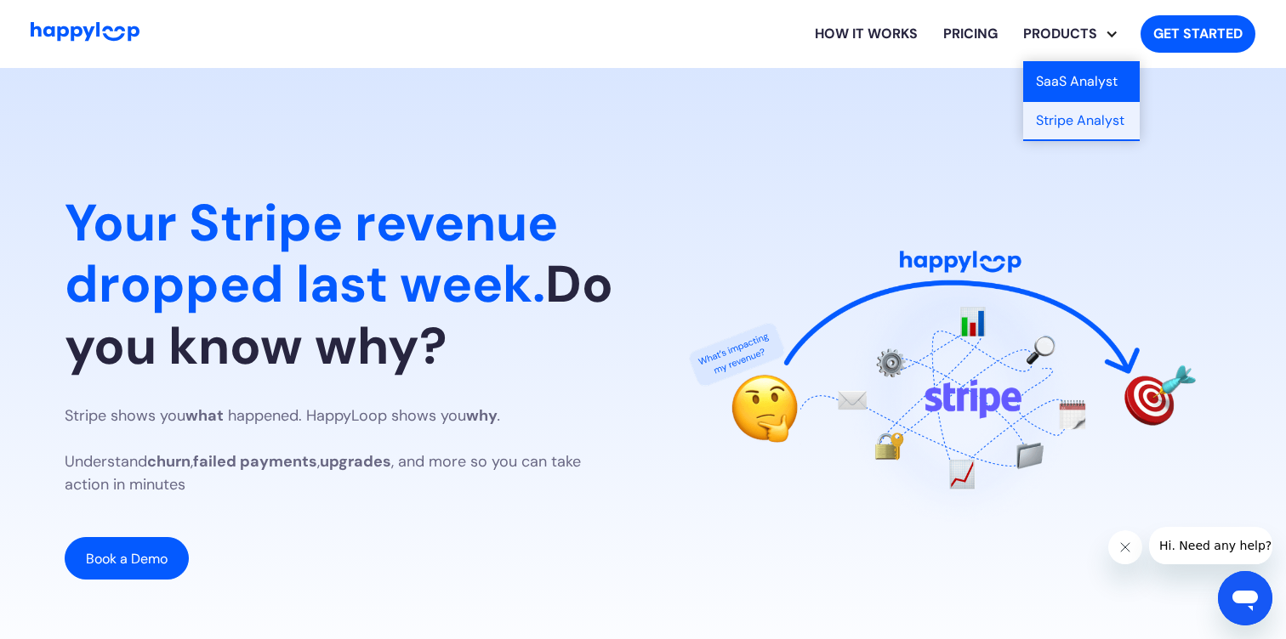
click at [1068, 74] on link "SaaS Analyst" at bounding box center [1081, 82] width 116 height 39
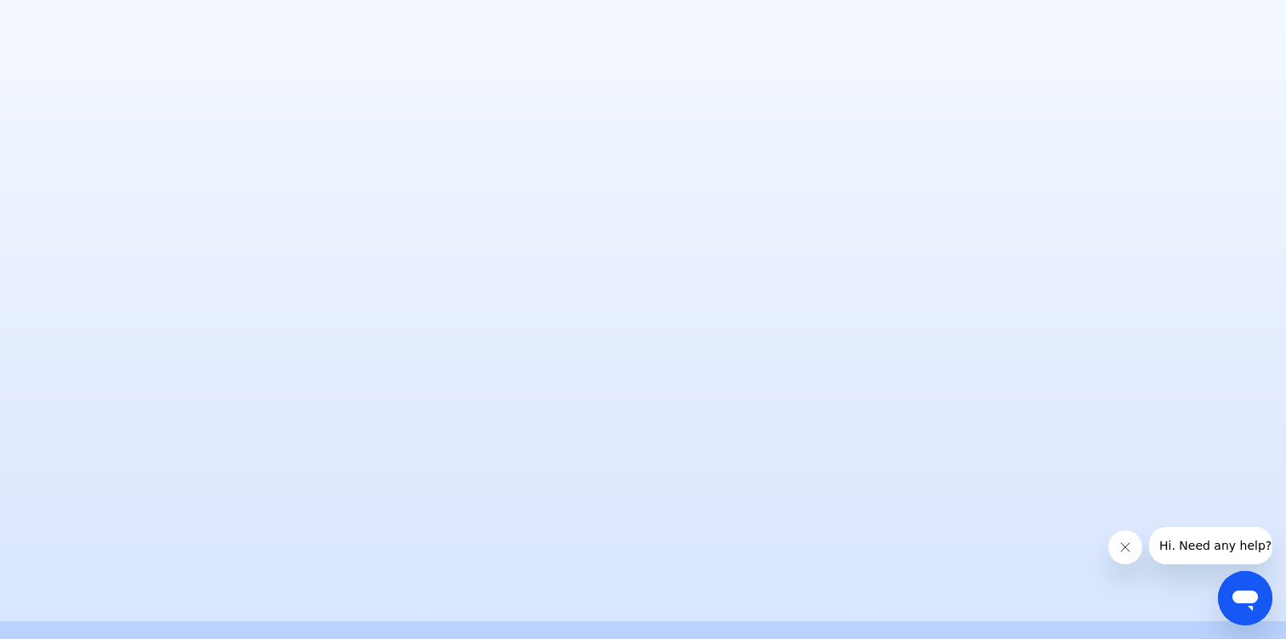
scroll to position [4137, 0]
